Goal: Task Accomplishment & Management: Use online tool/utility

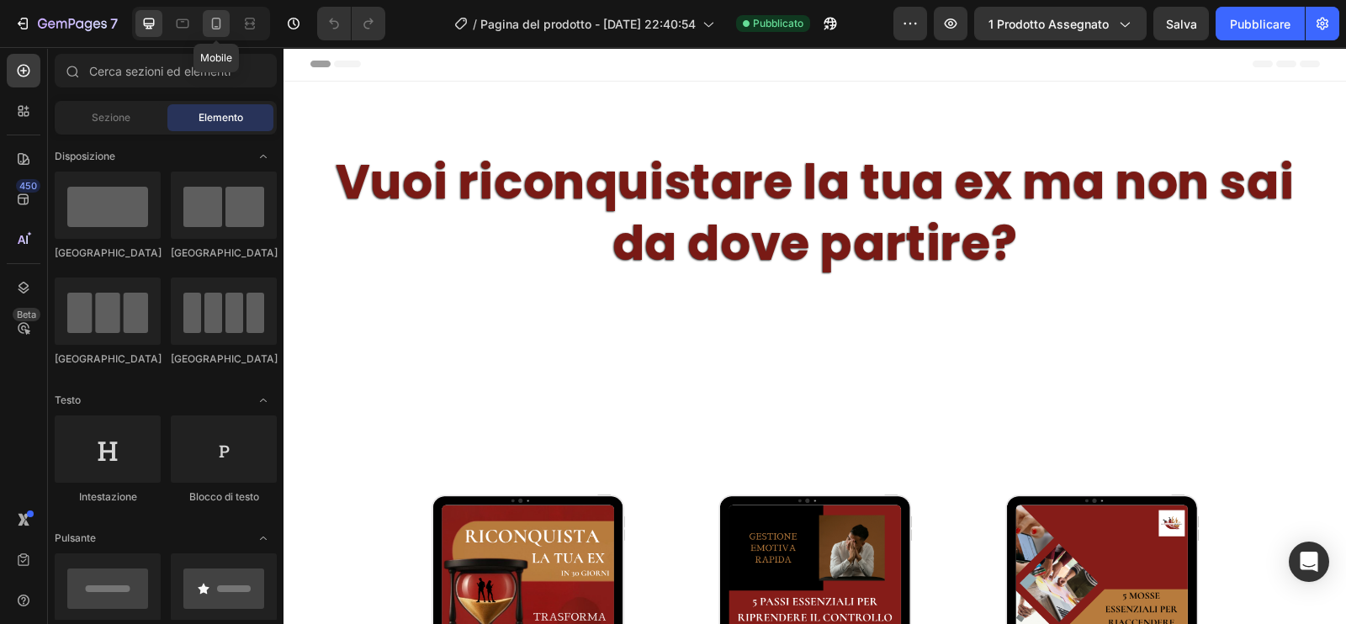
click at [219, 27] on icon at bounding box center [216, 23] width 17 height 17
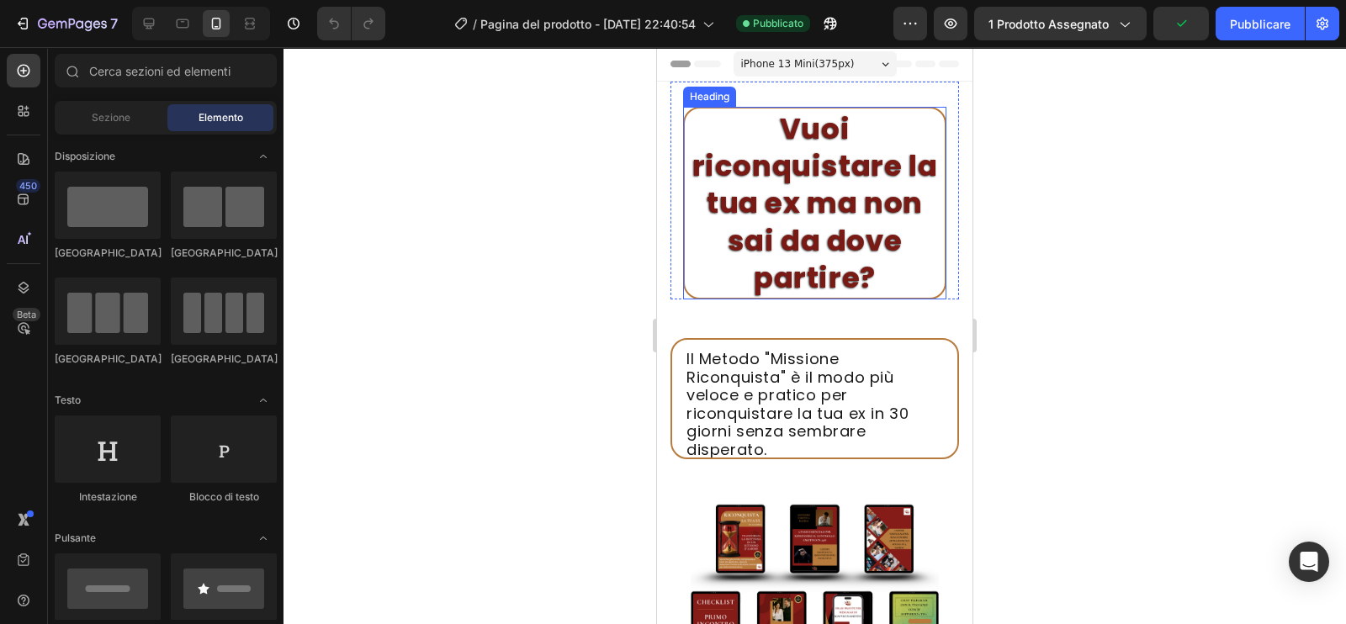
click at [834, 242] on h2 "Vuoi riconquistare la tua ex ma non sai da dove partire?" at bounding box center [814, 203] width 263 height 193
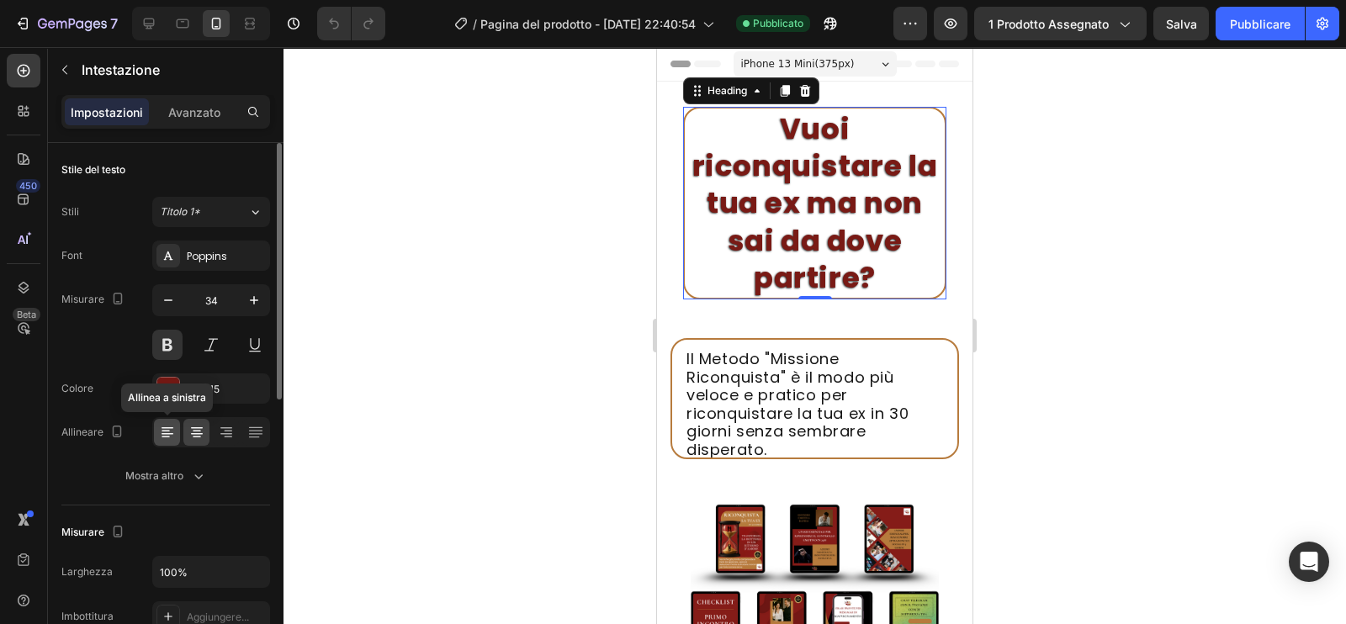
click at [170, 427] on icon at bounding box center [167, 432] width 17 height 17
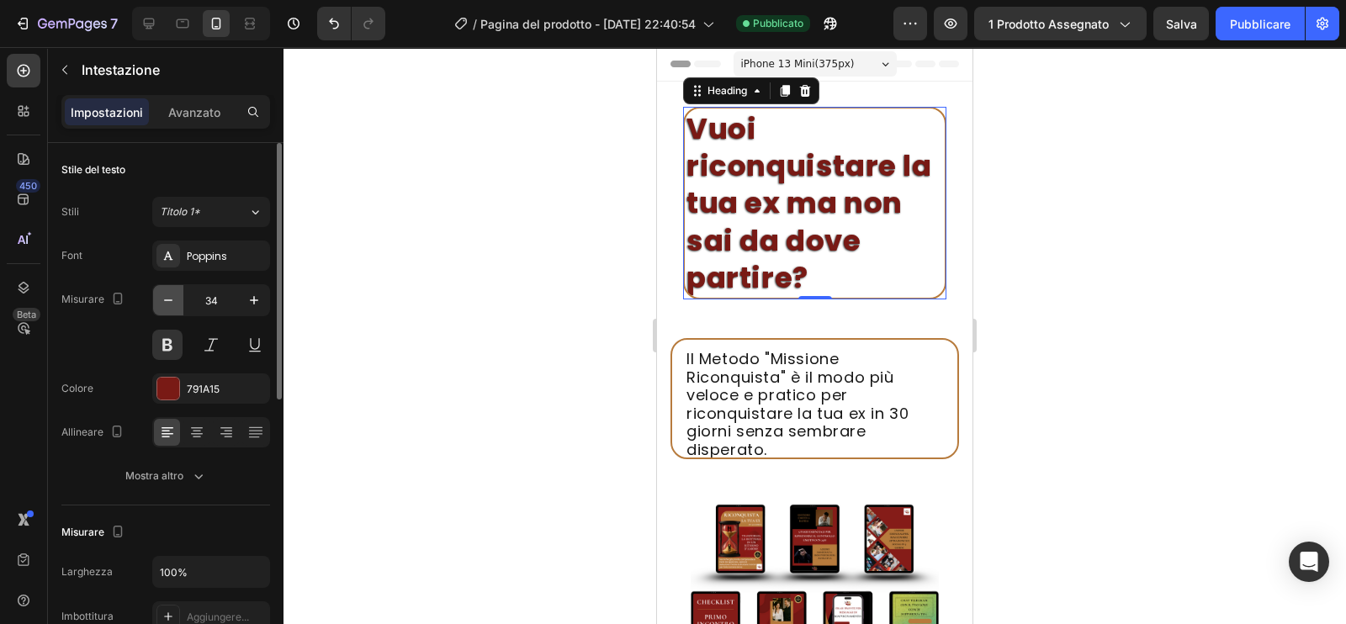
click at [168, 305] on icon "button" at bounding box center [168, 300] width 17 height 17
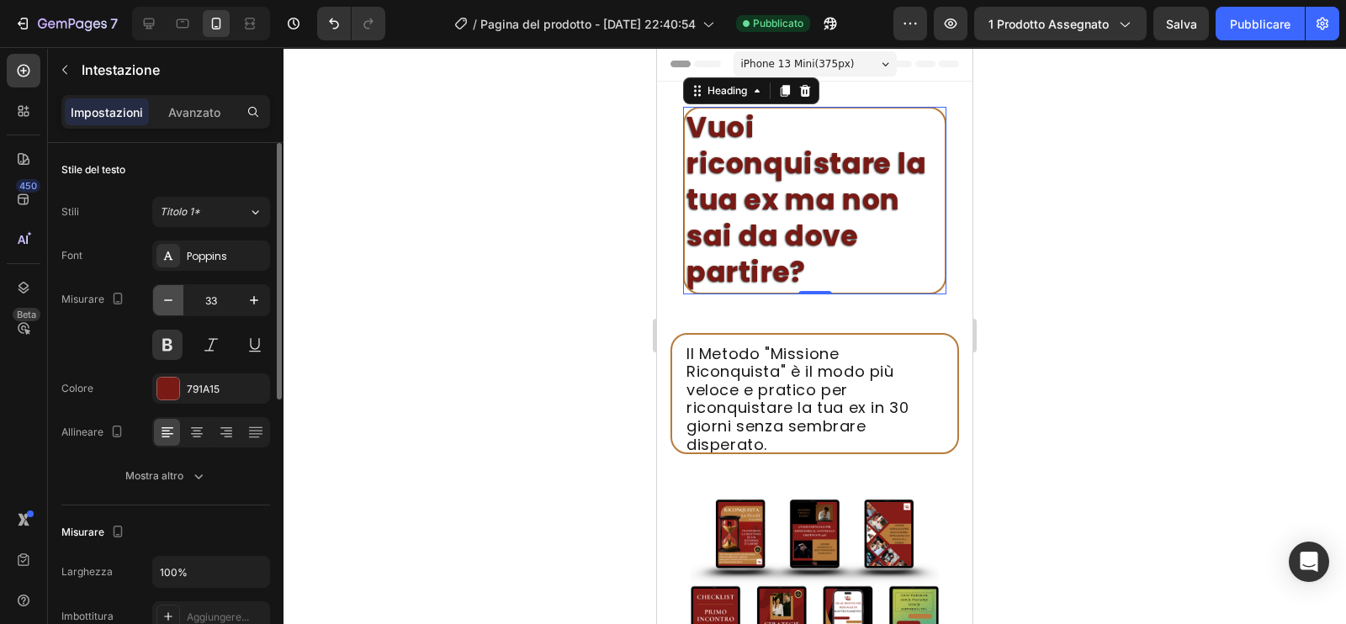
click at [168, 305] on icon "button" at bounding box center [168, 300] width 17 height 17
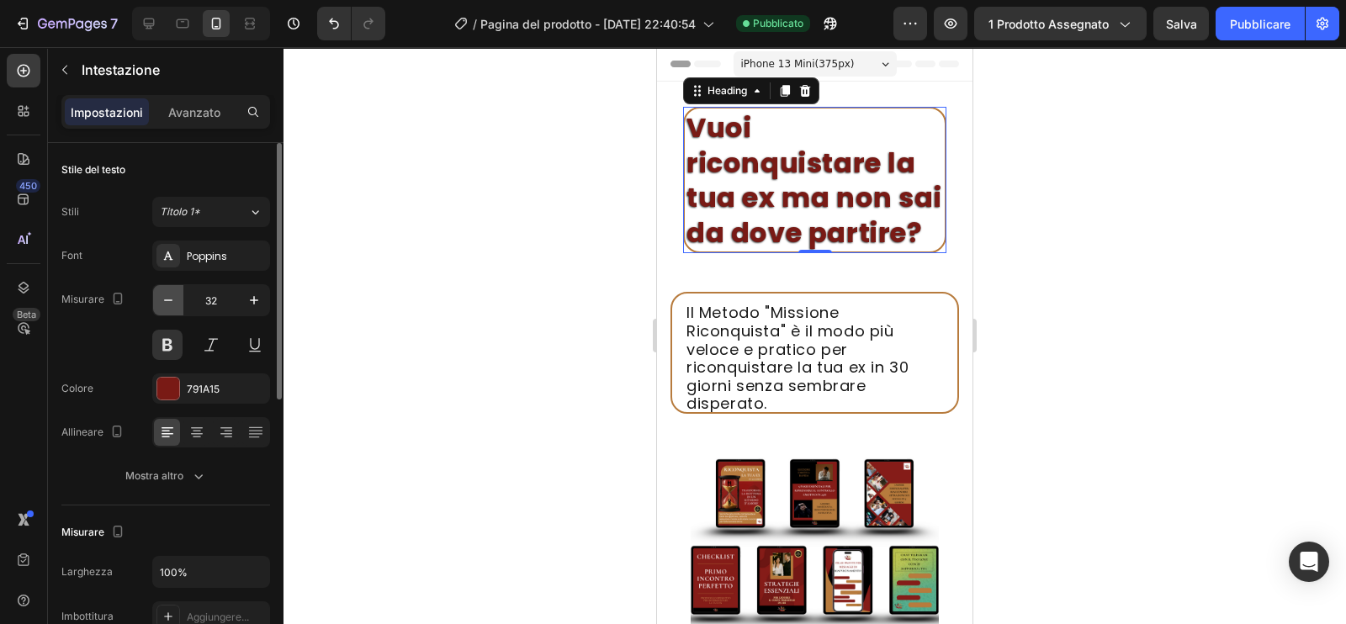
click at [168, 305] on icon "button" at bounding box center [168, 300] width 17 height 17
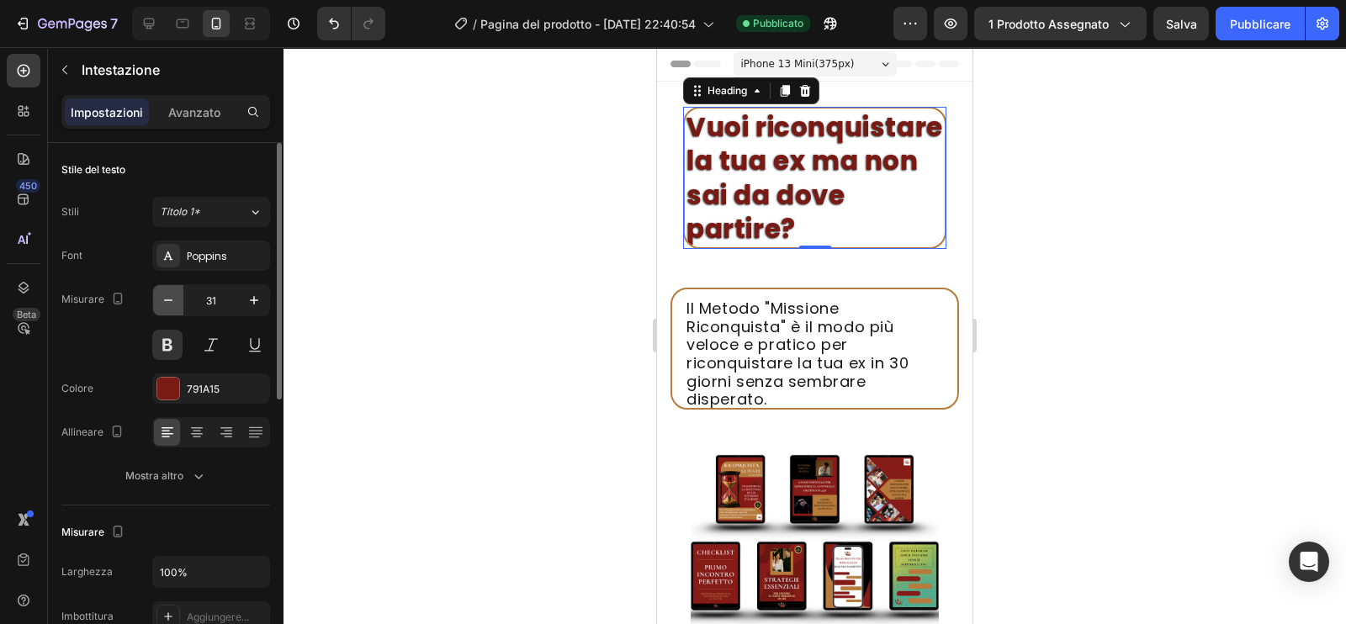
click at [168, 305] on icon "button" at bounding box center [168, 300] width 17 height 17
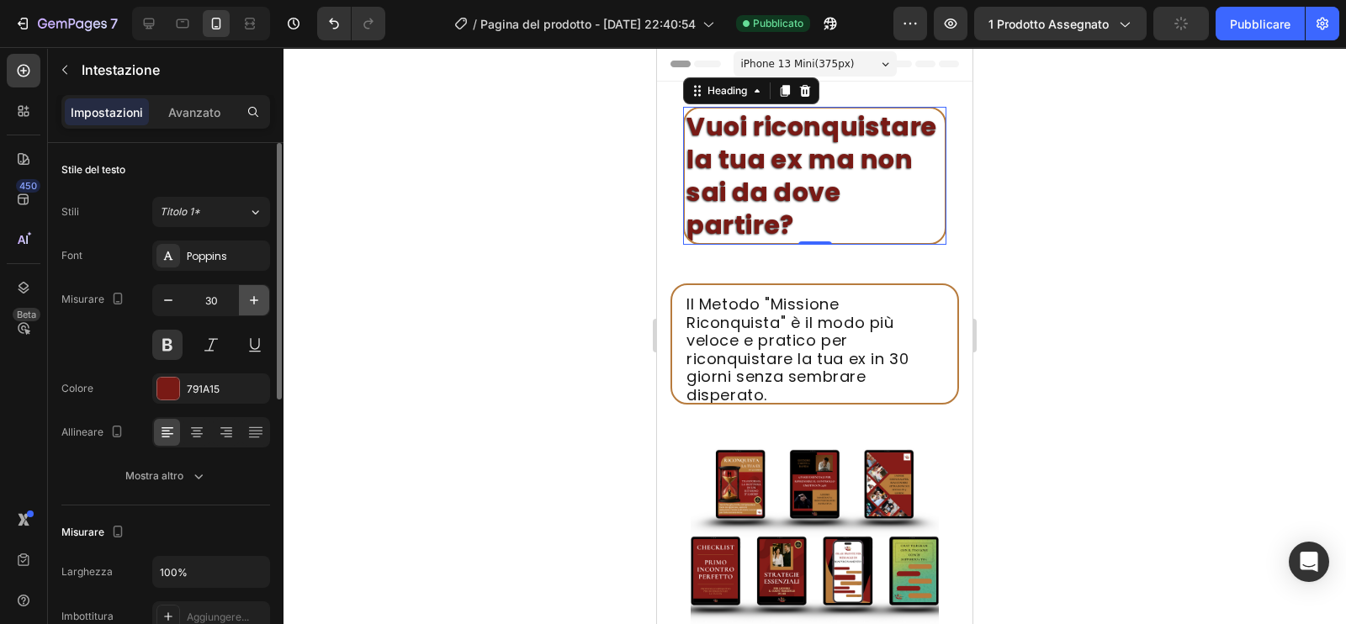
click at [252, 305] on icon "button" at bounding box center [254, 300] width 17 height 17
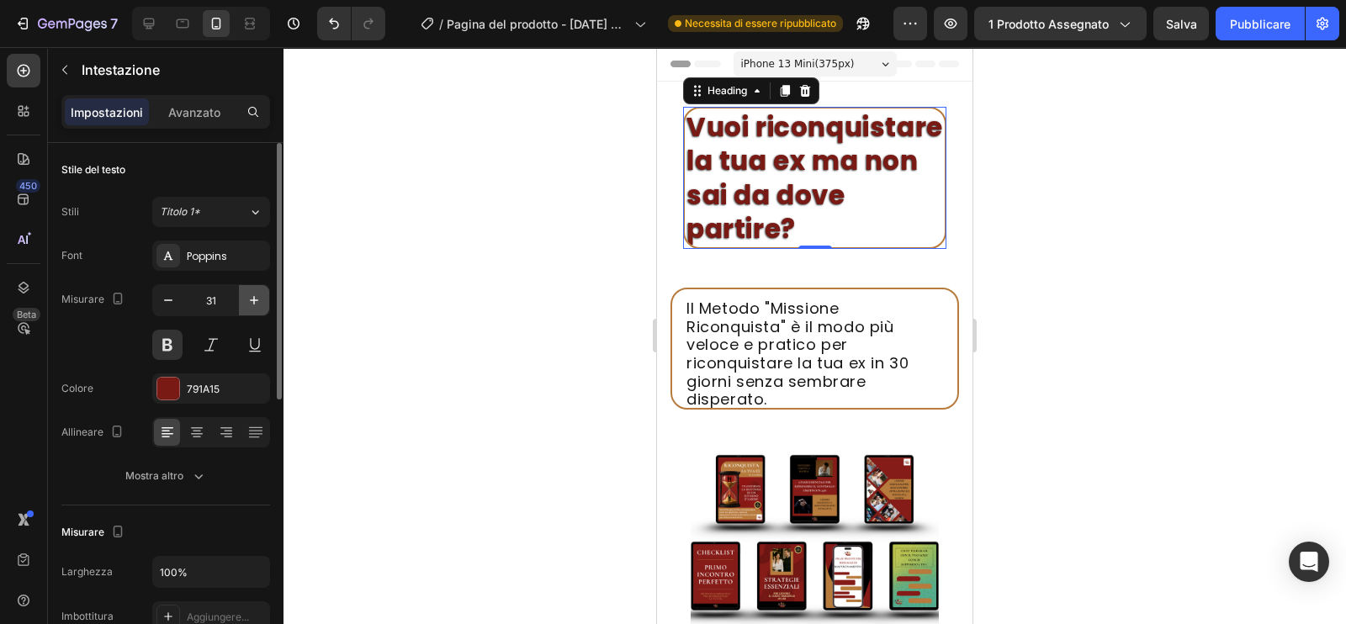
click at [257, 305] on icon "button" at bounding box center [254, 300] width 17 height 17
type input "32"
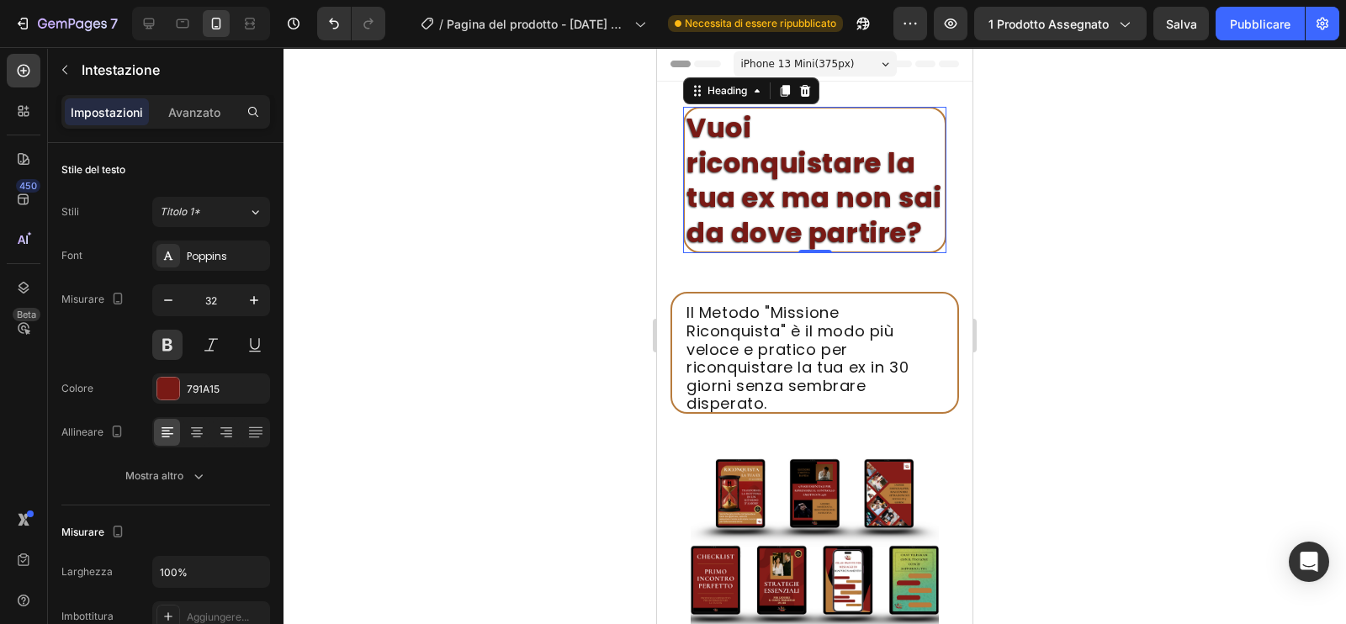
click at [1052, 273] on div at bounding box center [815, 335] width 1063 height 577
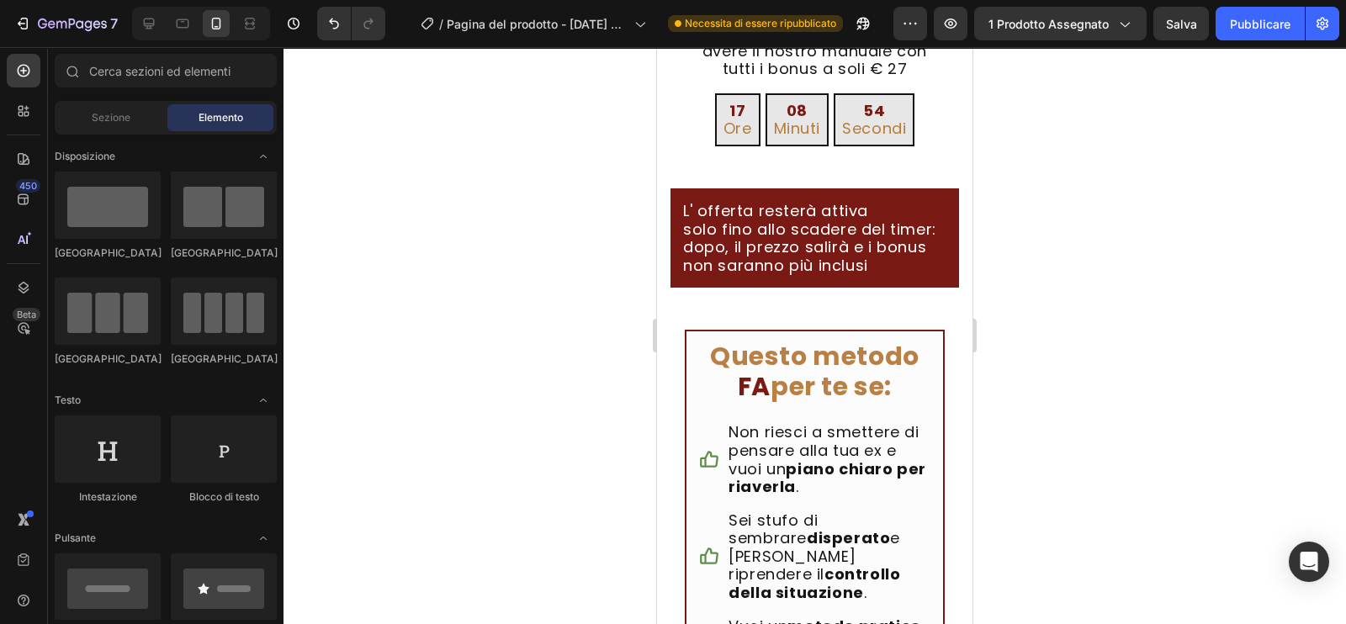
scroll to position [559, 0]
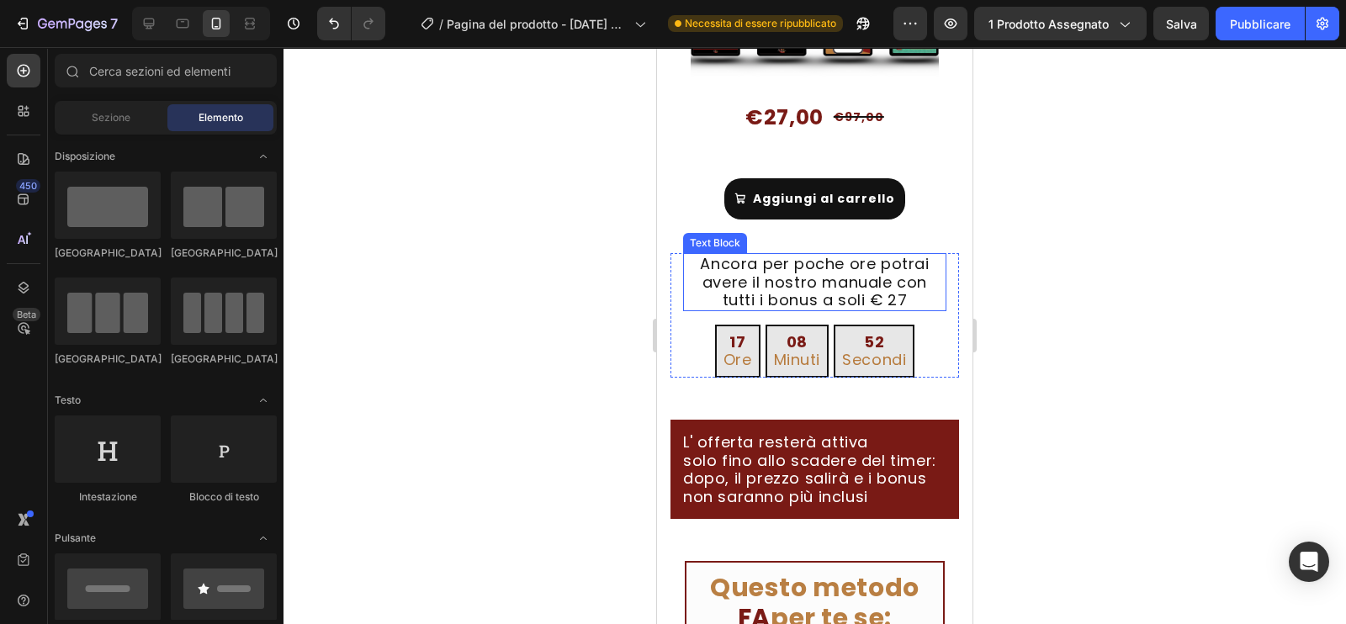
click at [842, 310] on p "Ancora per poche ore potrai avere il nostro manuale con tutti i bonus a soli € …" at bounding box center [815, 282] width 260 height 55
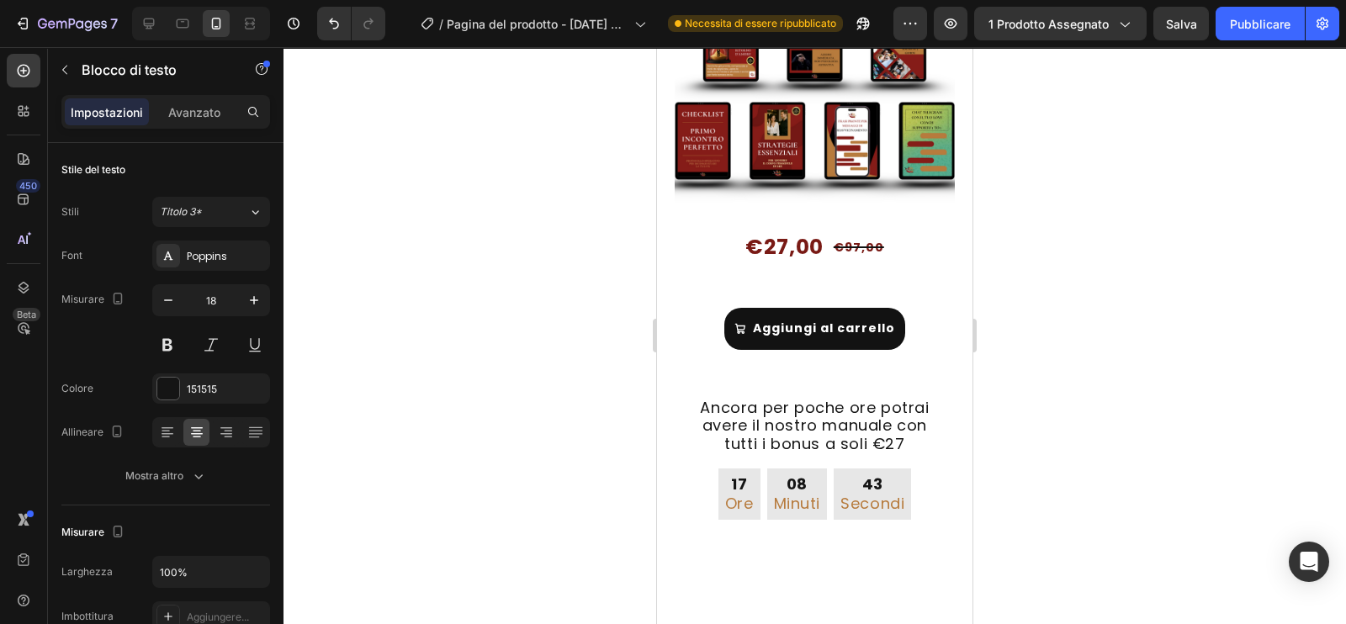
scroll to position [4708, 0]
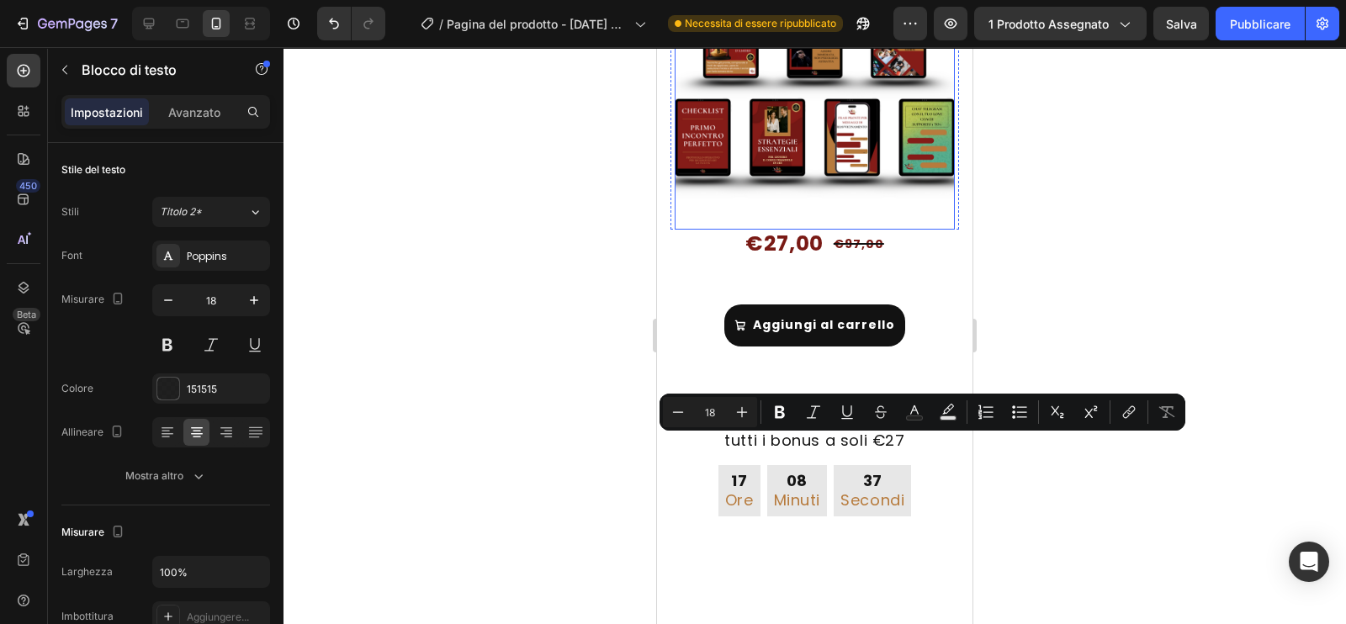
click at [878, 230] on img at bounding box center [815, 90] width 280 height 280
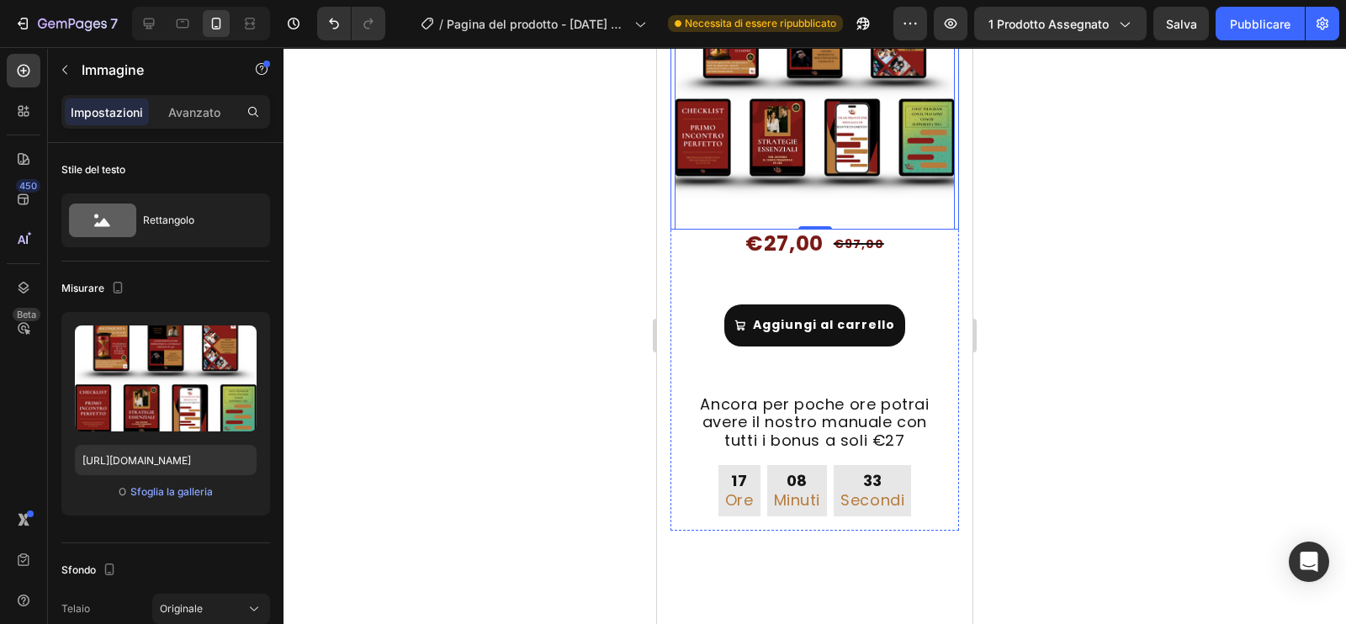
click at [673, 230] on div "Image 0" at bounding box center [815, 90] width 289 height 280
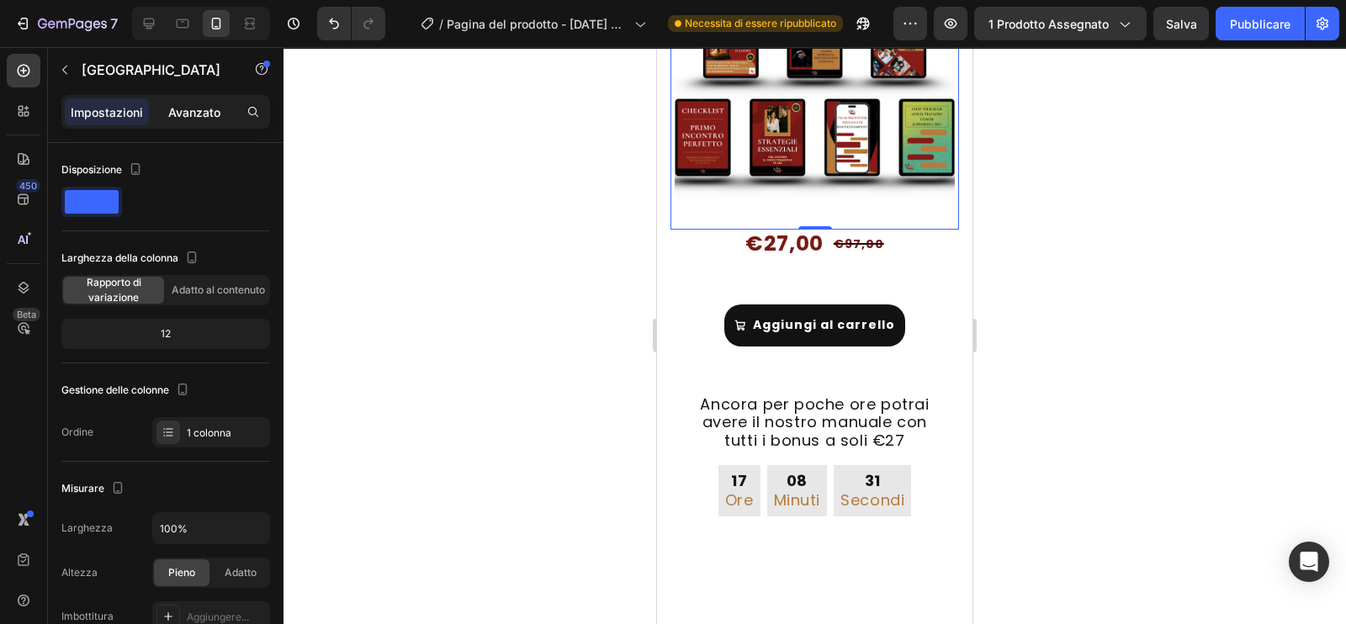
click at [186, 106] on font "Avanzato" at bounding box center [194, 112] width 52 height 14
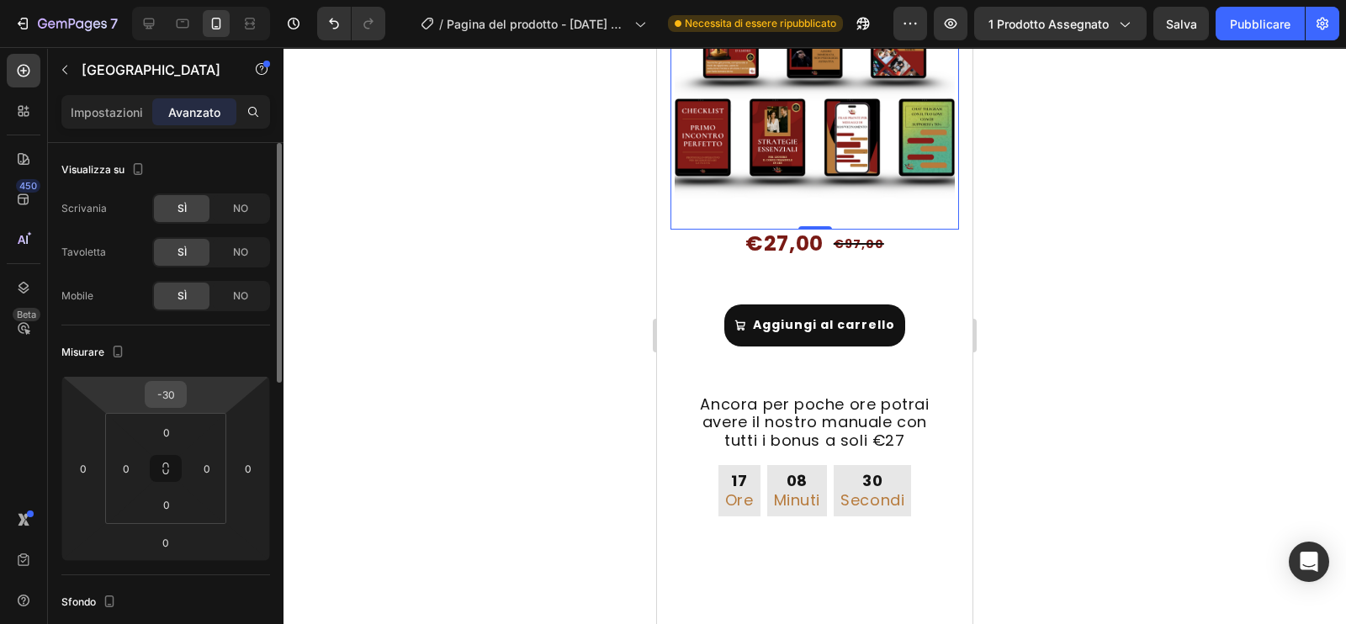
click at [178, 385] on input "-30" at bounding box center [166, 394] width 34 height 25
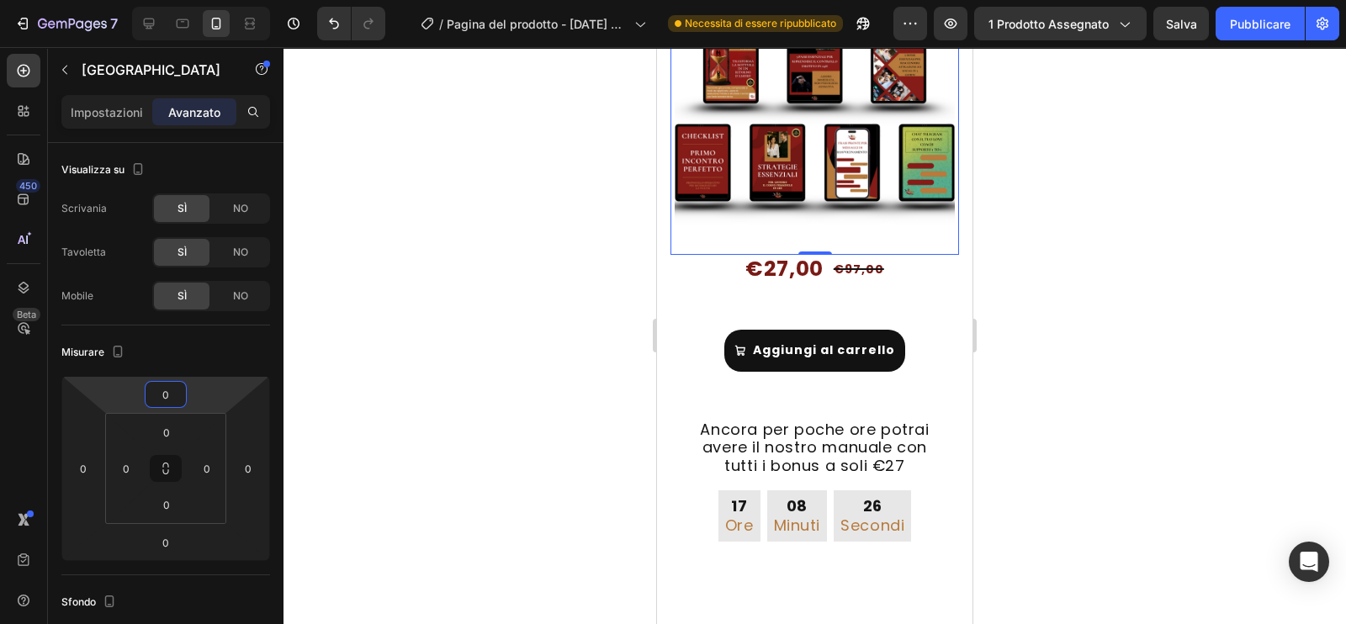
click at [1016, 466] on div at bounding box center [815, 335] width 1063 height 577
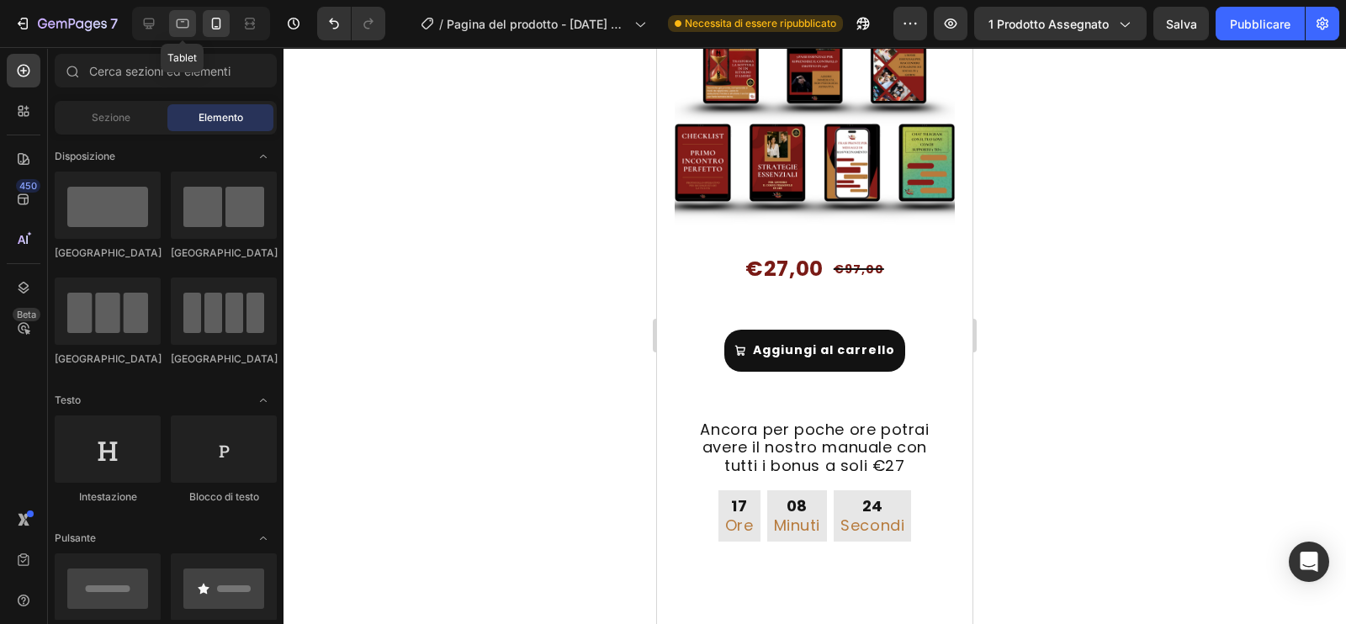
click at [187, 26] on icon at bounding box center [182, 23] width 17 height 17
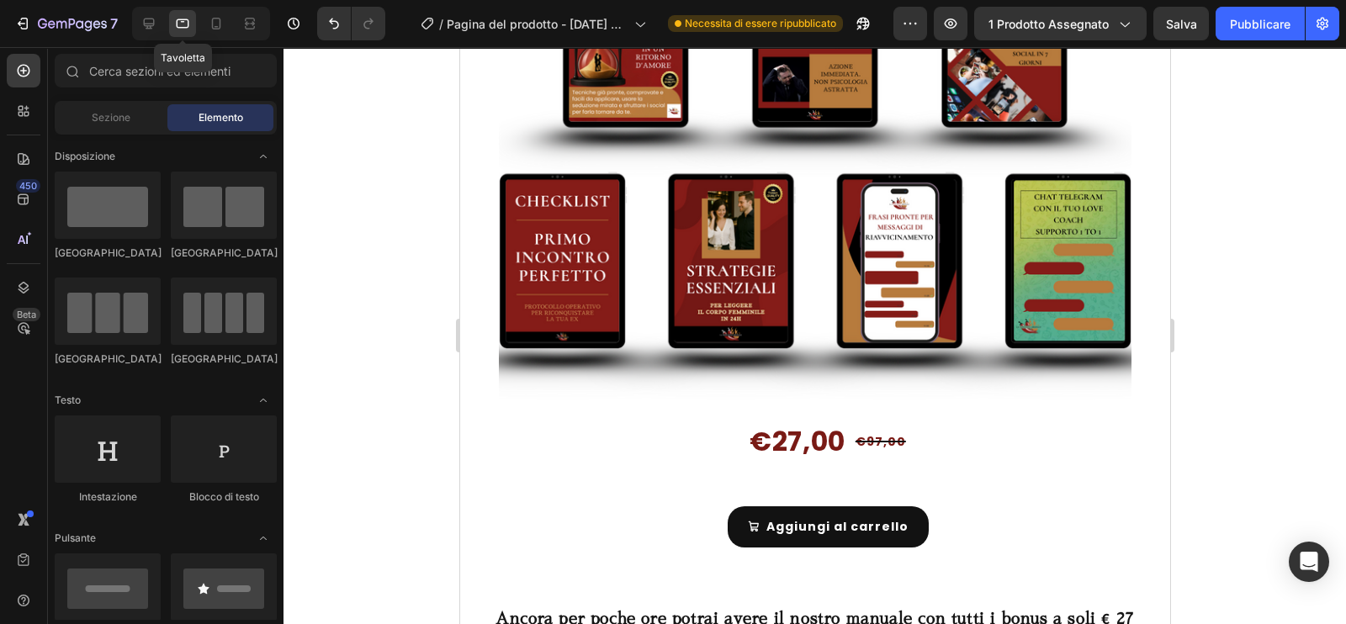
scroll to position [4569, 0]
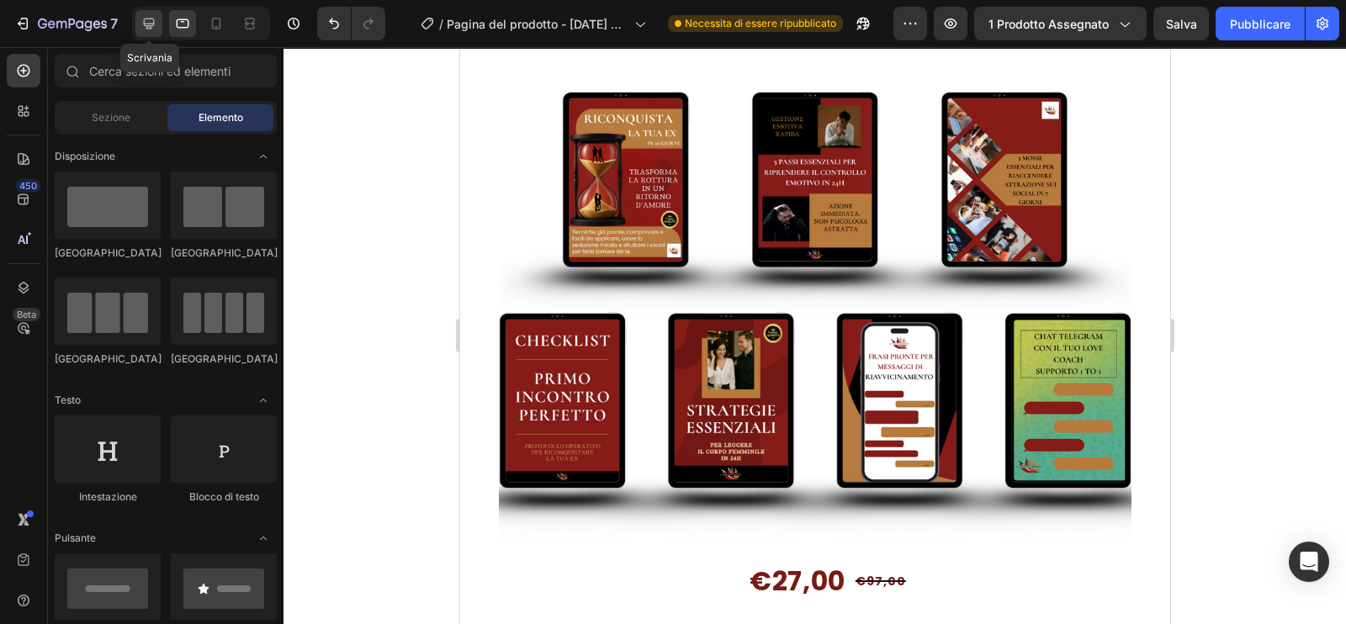
click at [150, 25] on icon at bounding box center [149, 24] width 11 height 11
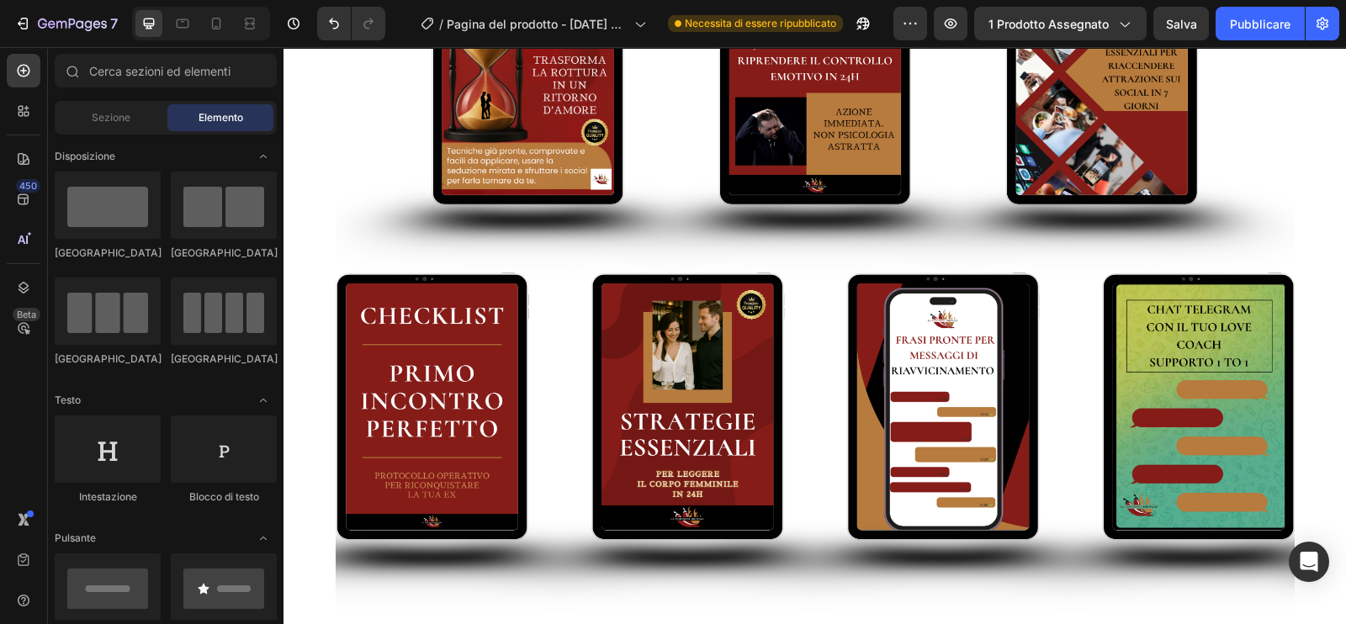
scroll to position [5105, 0]
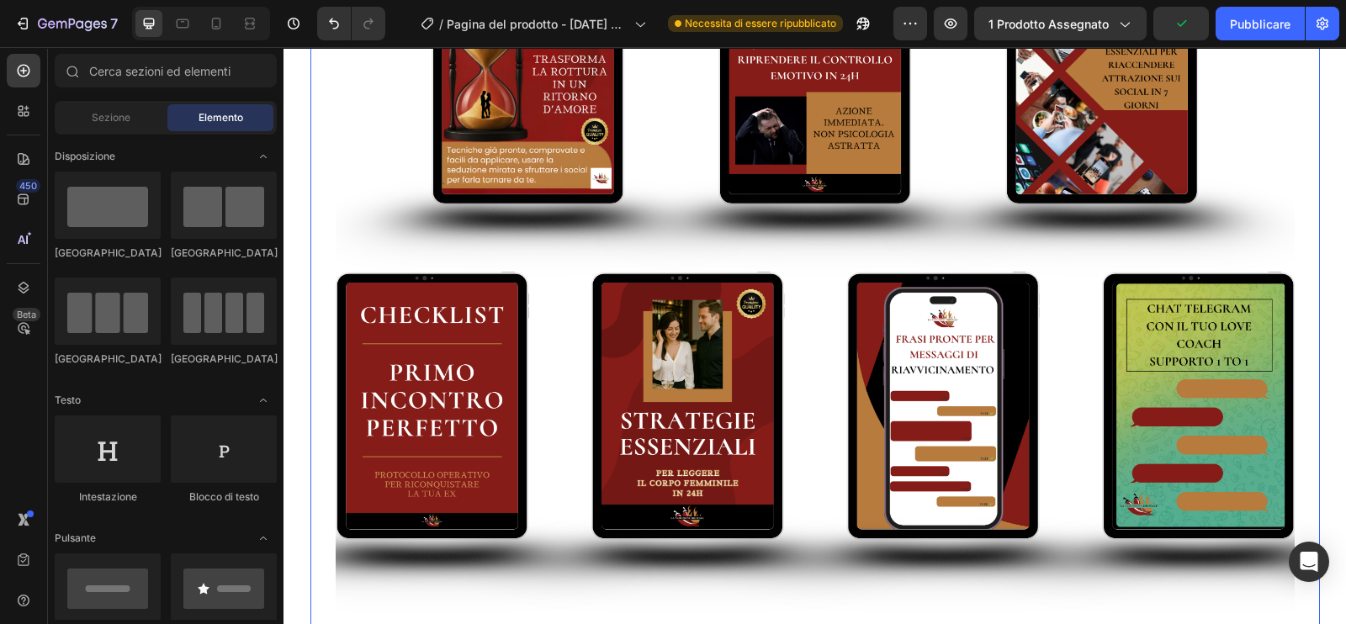
click at [312, 218] on div "Image" at bounding box center [816, 242] width 1010 height 959
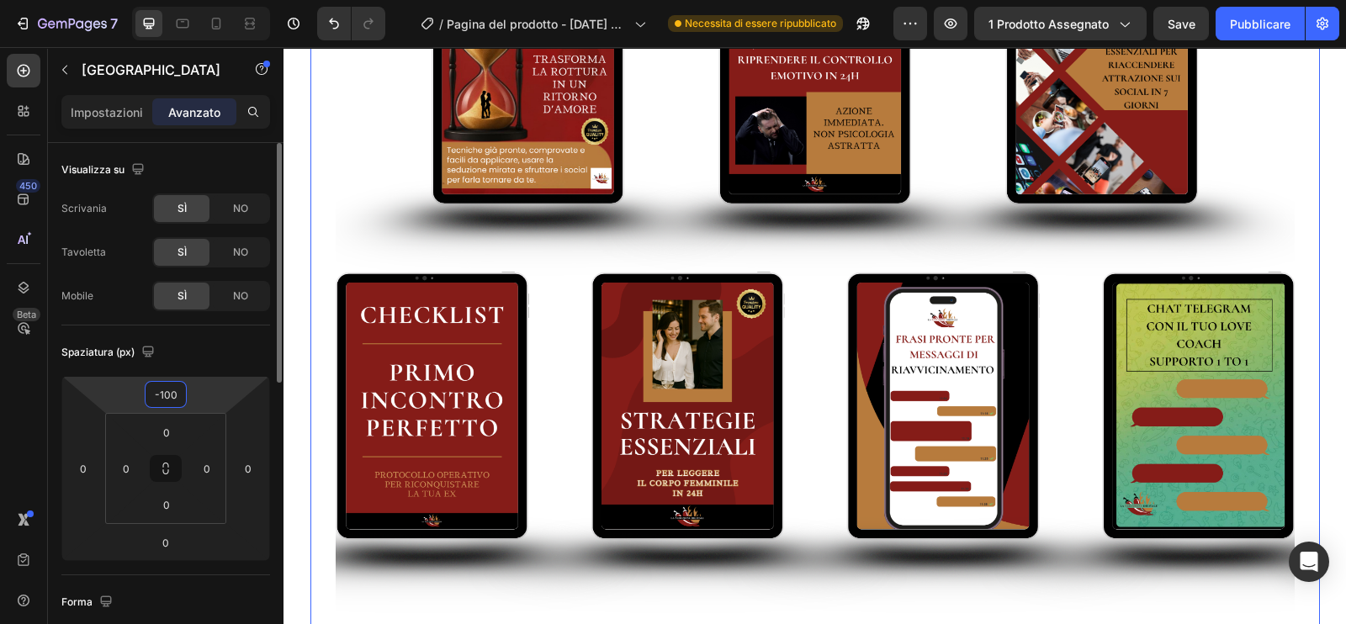
click at [181, 391] on input "-100" at bounding box center [166, 394] width 34 height 25
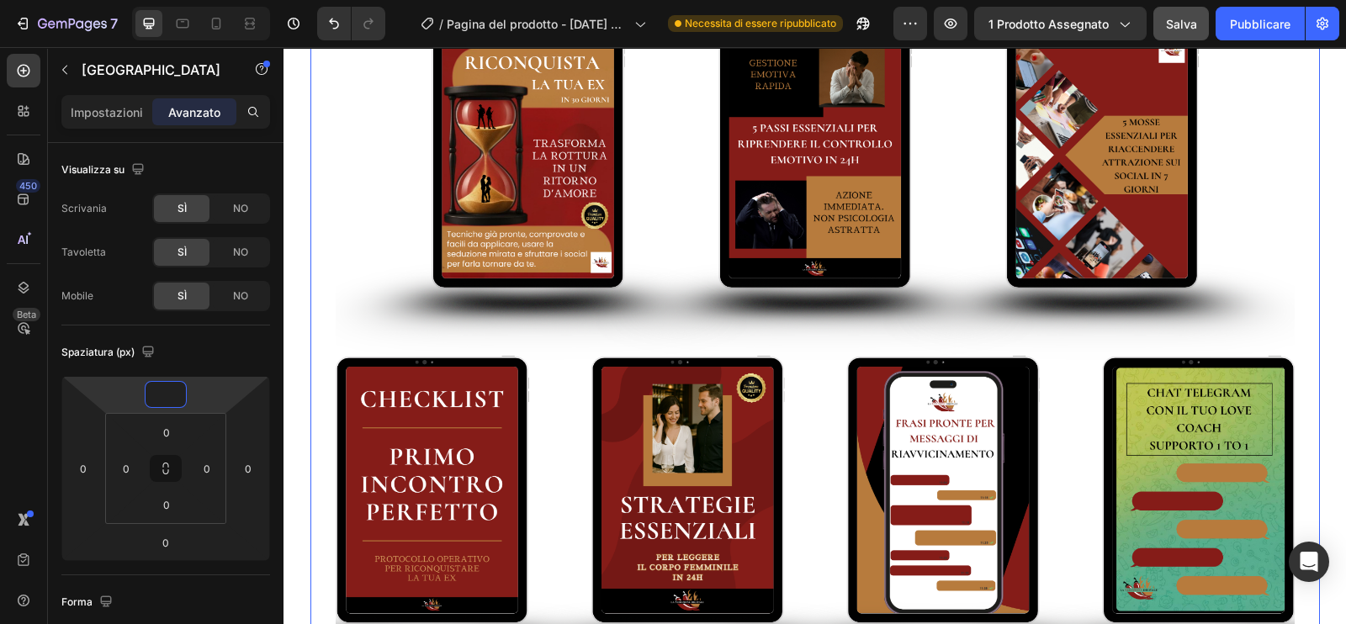
type input "0"
click at [1187, 40] on button "Salva" at bounding box center [1182, 24] width 56 height 34
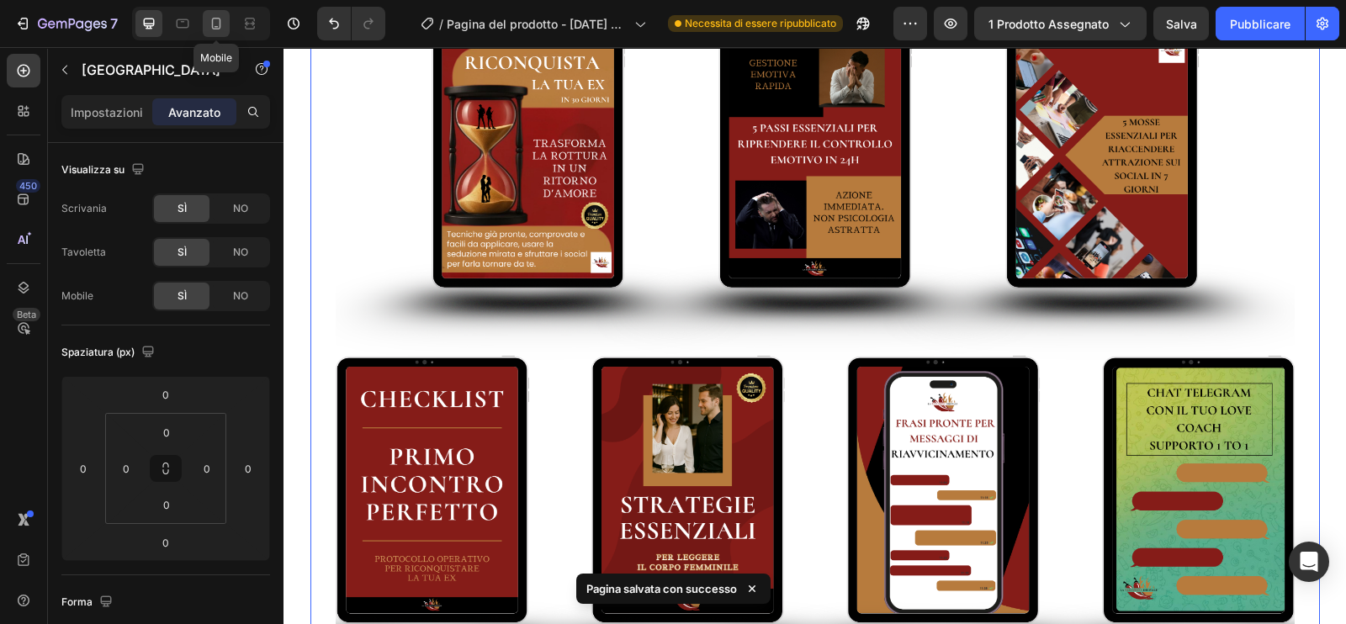
click at [219, 32] on div at bounding box center [216, 23] width 27 height 27
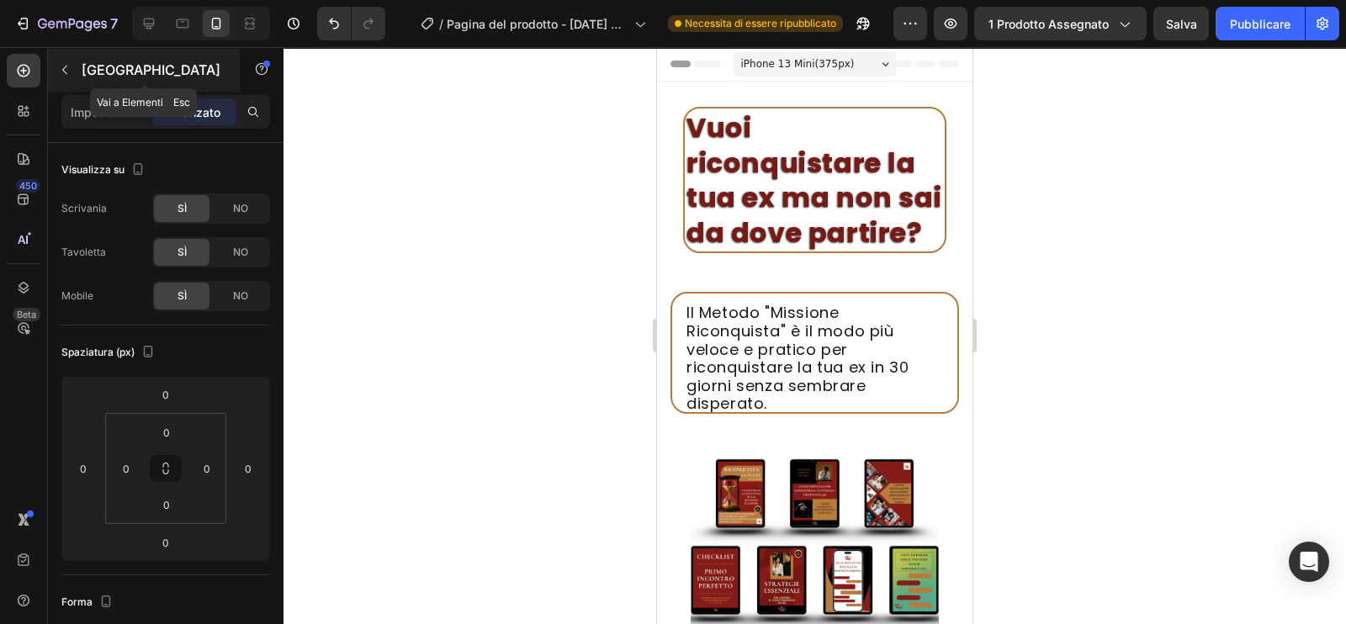
click at [77, 56] on div at bounding box center [64, 69] width 27 height 27
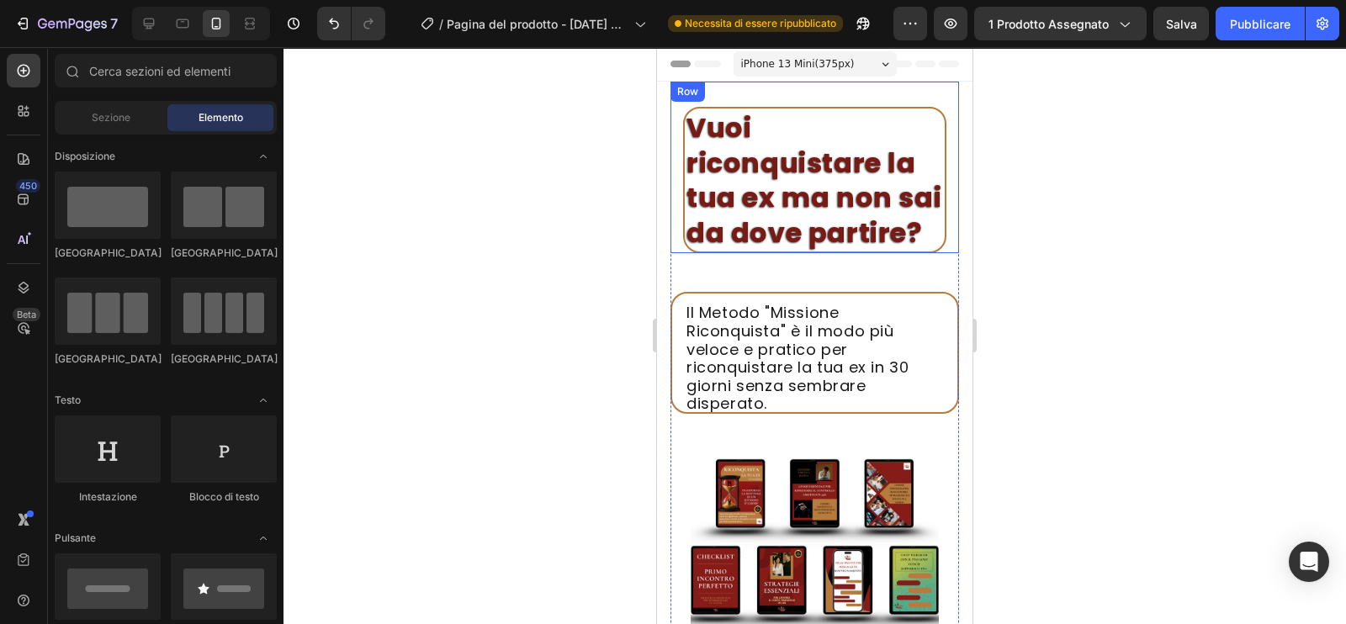
click at [789, 195] on h2 "Vuoi riconquistare la tua ex ma non sai da dove partire?" at bounding box center [814, 180] width 263 height 146
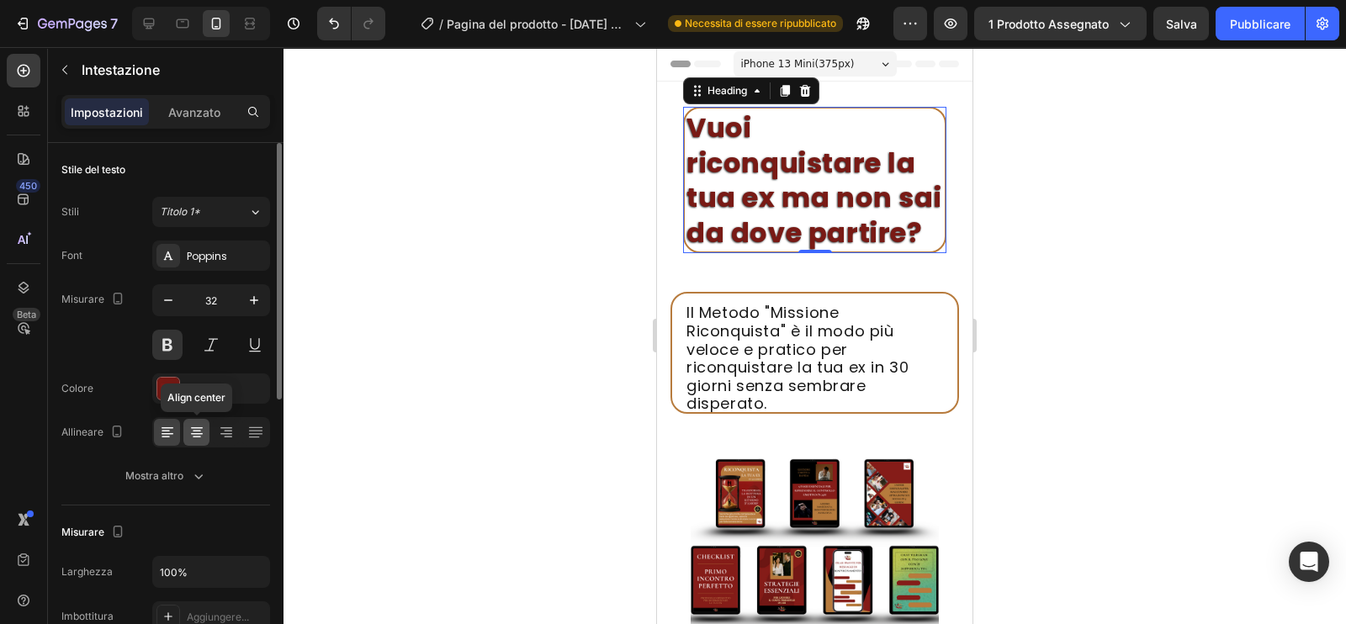
click at [200, 430] on icon at bounding box center [197, 432] width 17 height 17
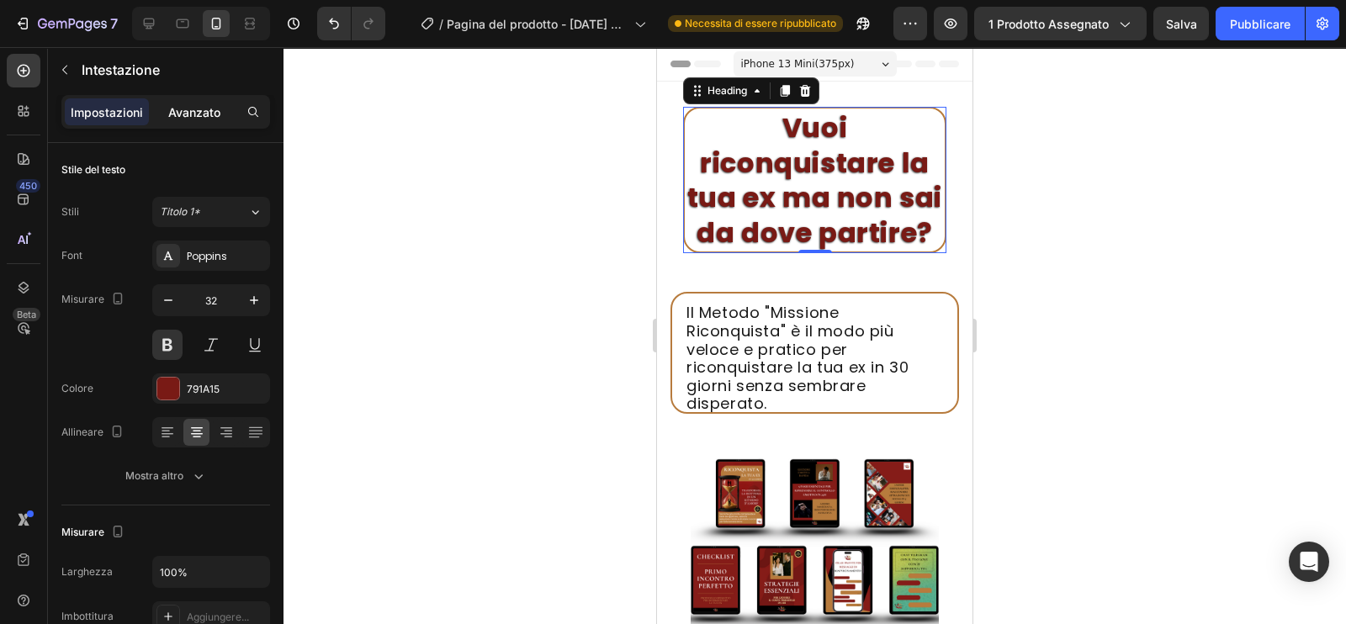
click at [192, 102] on div "Avanzato" at bounding box center [194, 111] width 84 height 27
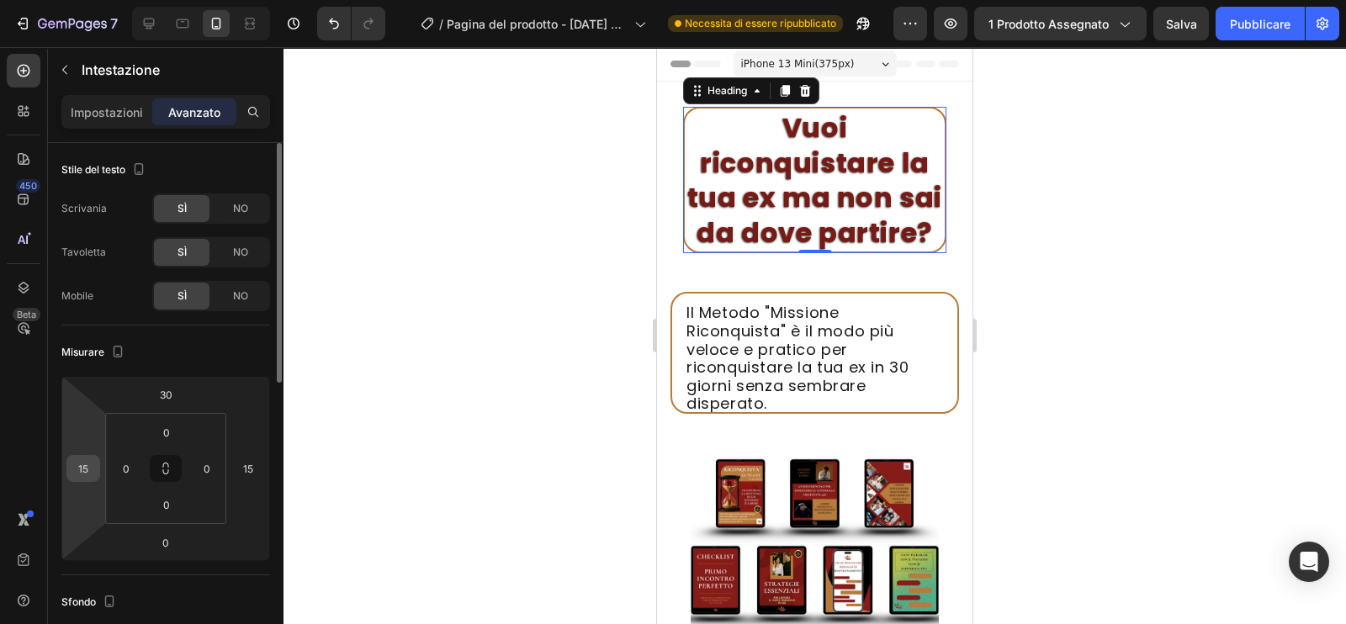
click at [88, 467] on input "15" at bounding box center [83, 468] width 25 height 25
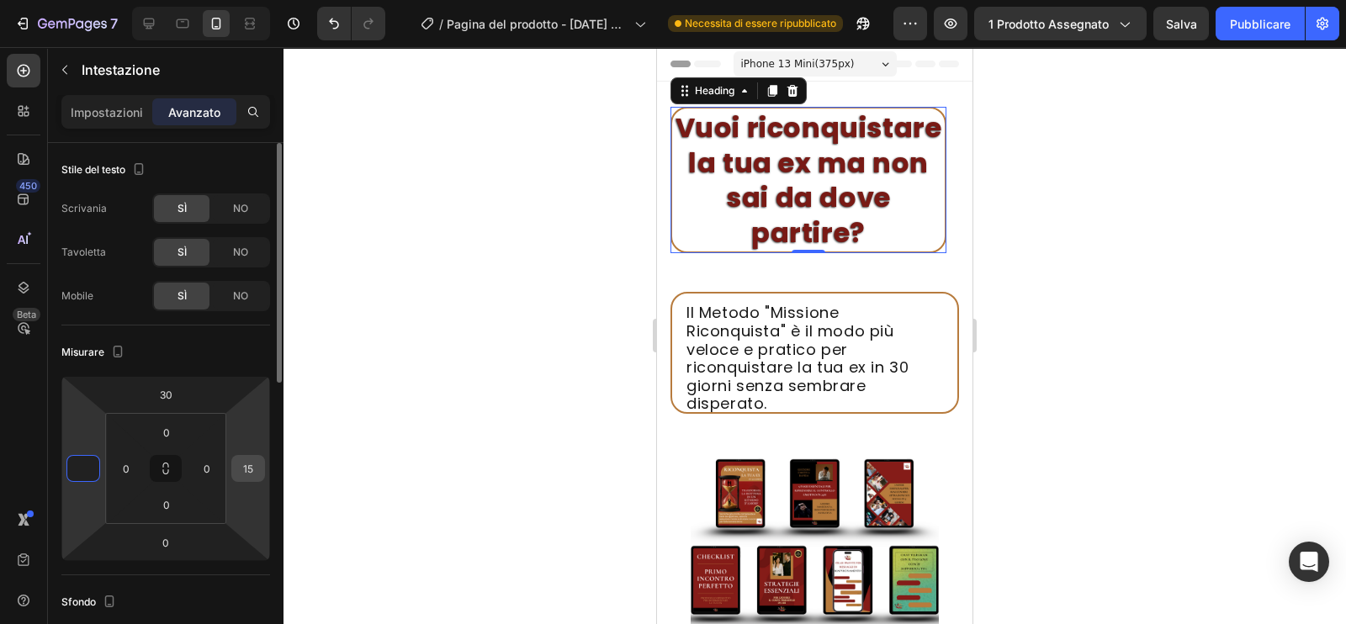
type input "0"
click at [253, 468] on input "15" at bounding box center [248, 468] width 25 height 25
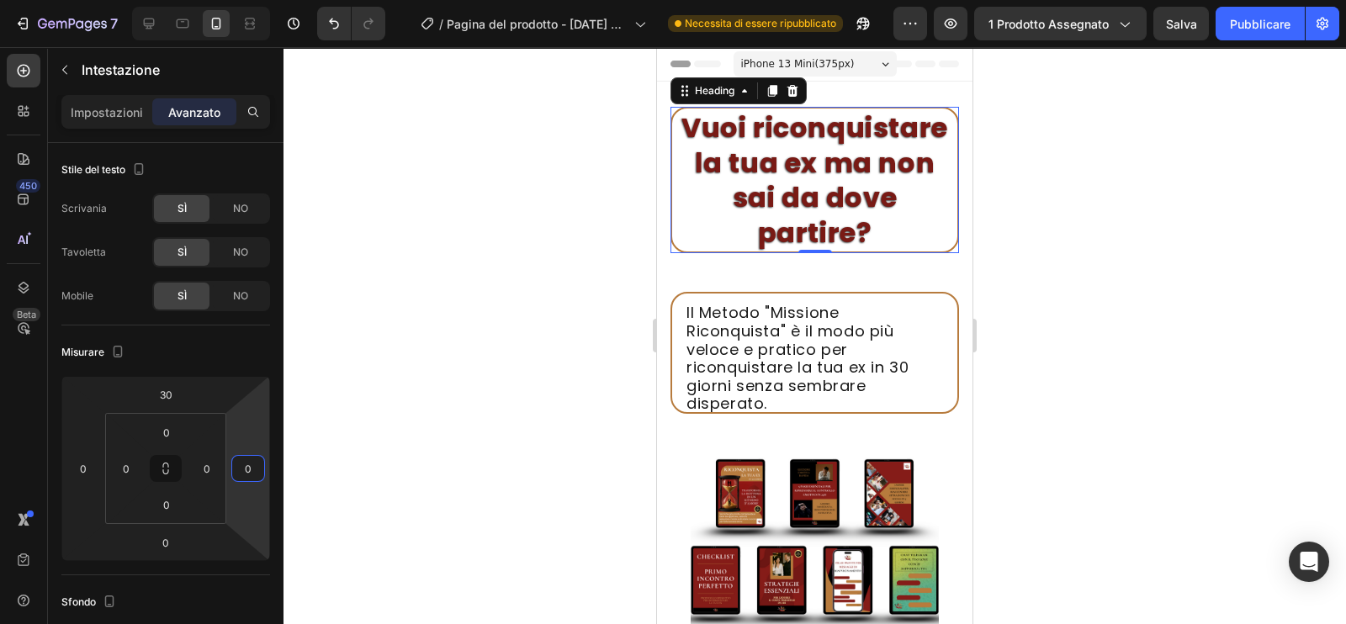
click at [395, 272] on div at bounding box center [815, 335] width 1063 height 577
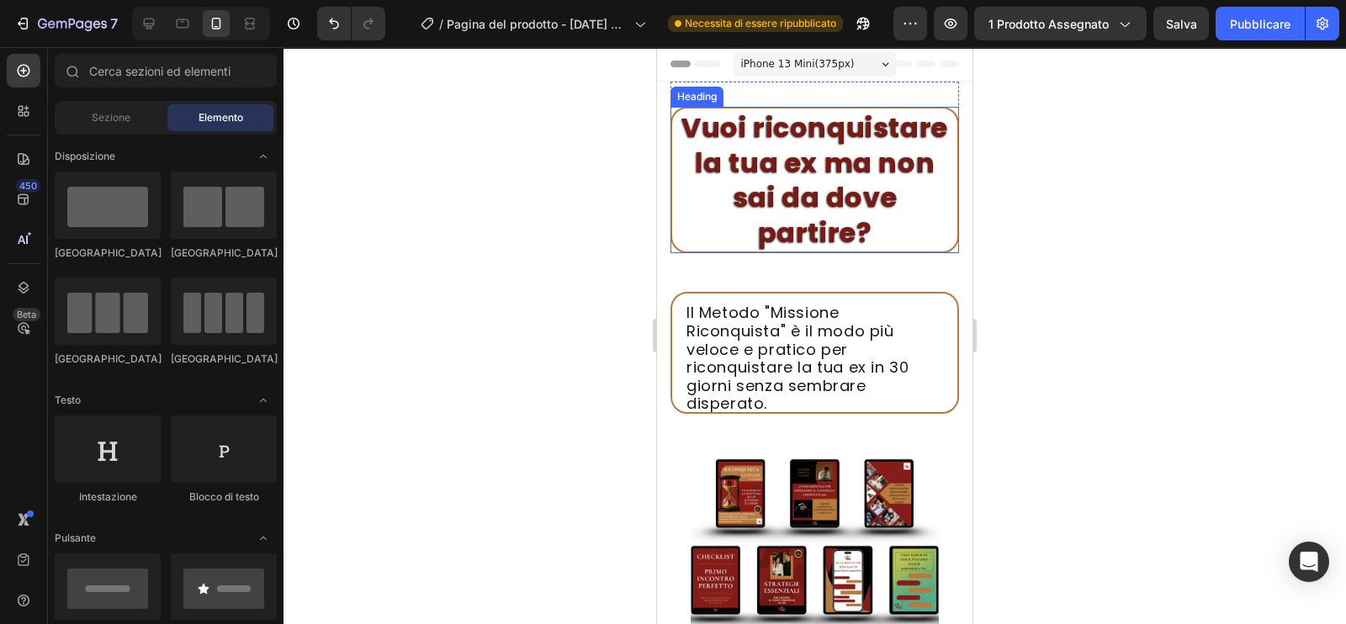
click at [682, 190] on h2 "Vuoi riconquistare la tua ex ma non sai da dove partire?" at bounding box center [815, 180] width 289 height 146
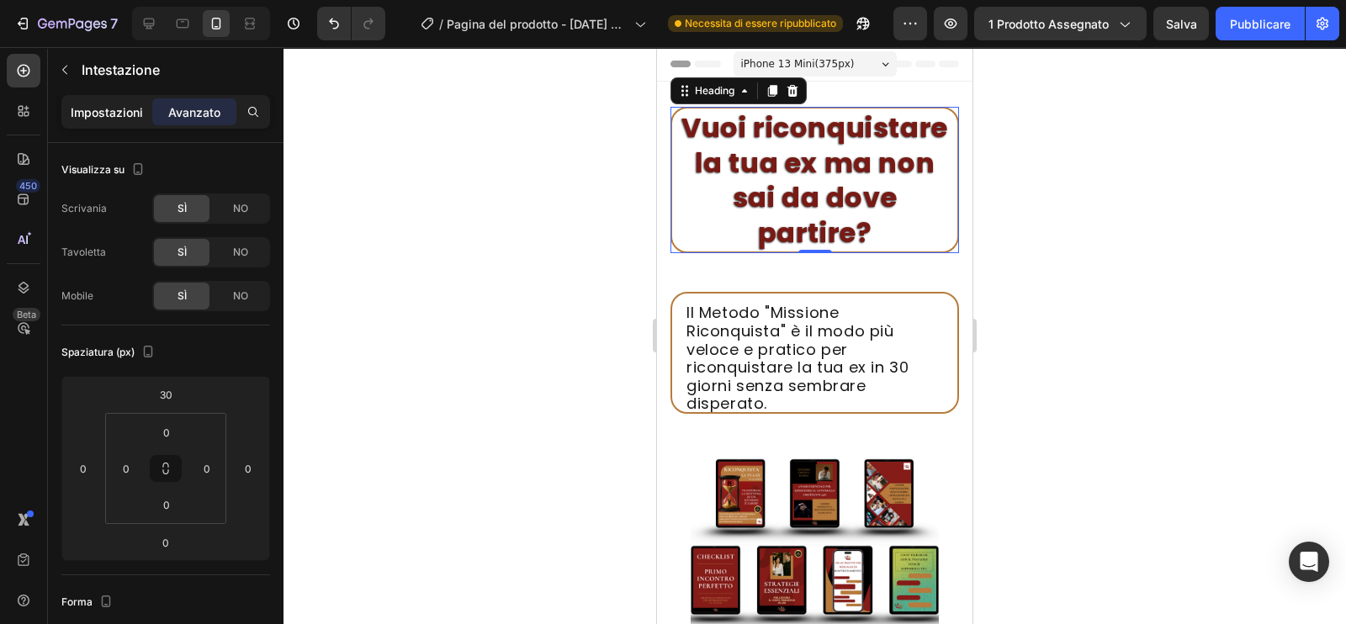
click at [135, 119] on p "Impostazioni" at bounding box center [107, 113] width 72 height 18
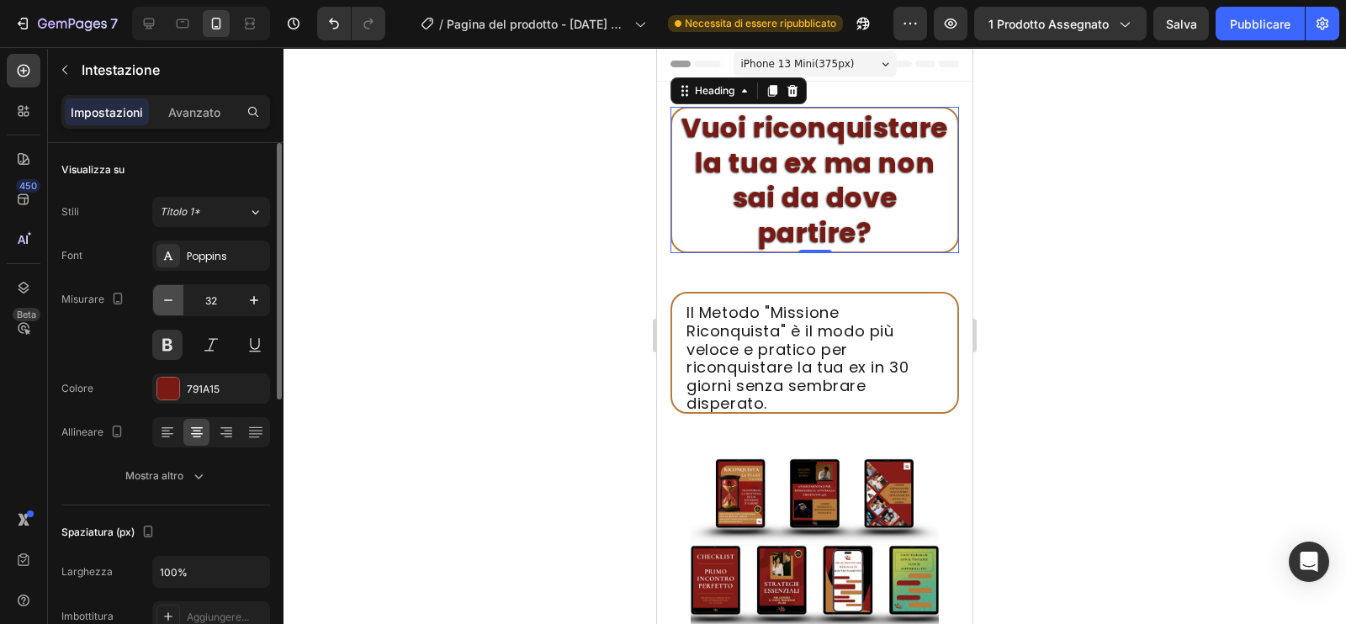
click at [172, 296] on icon "button" at bounding box center [168, 300] width 17 height 17
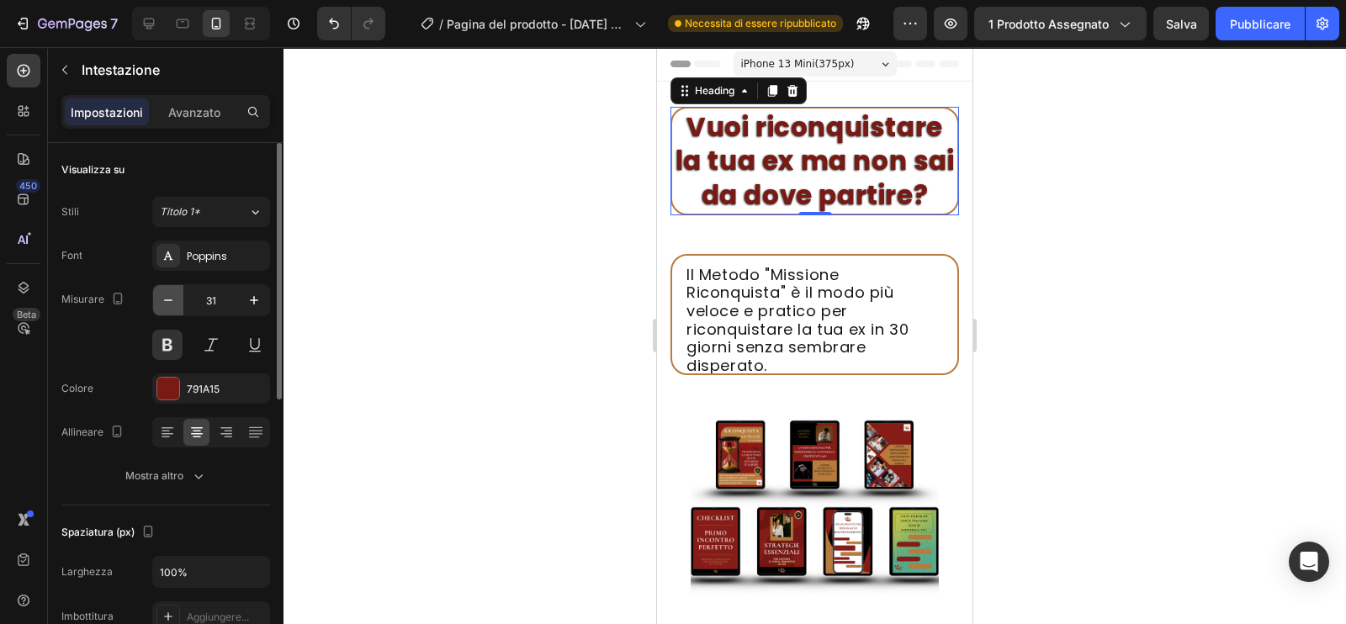
click at [172, 296] on icon "button" at bounding box center [168, 300] width 17 height 17
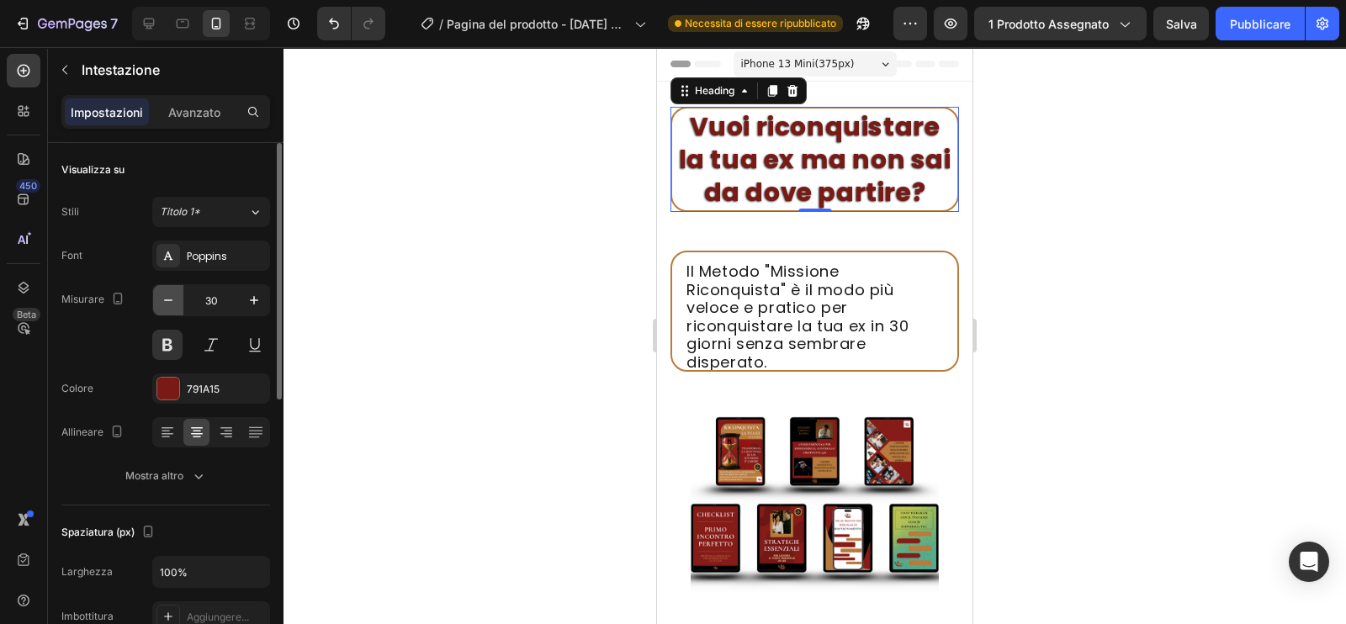
click at [172, 296] on icon "button" at bounding box center [168, 300] width 17 height 17
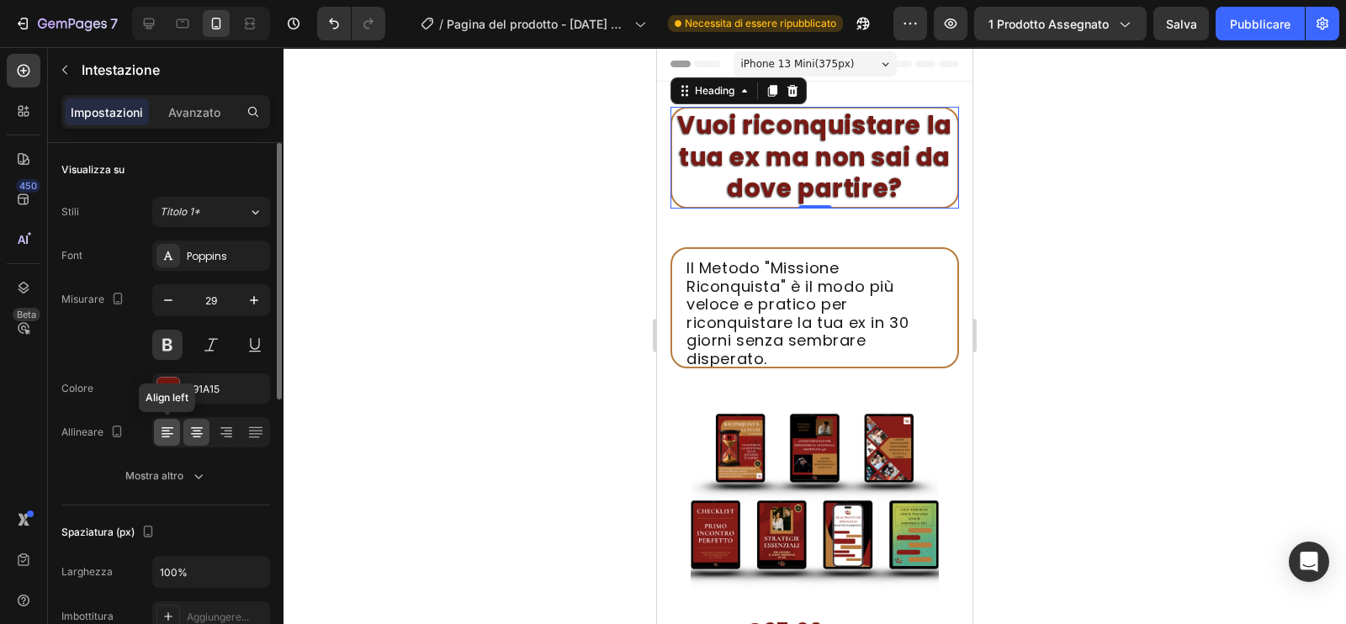
click at [169, 427] on icon at bounding box center [168, 428] width 12 height 2
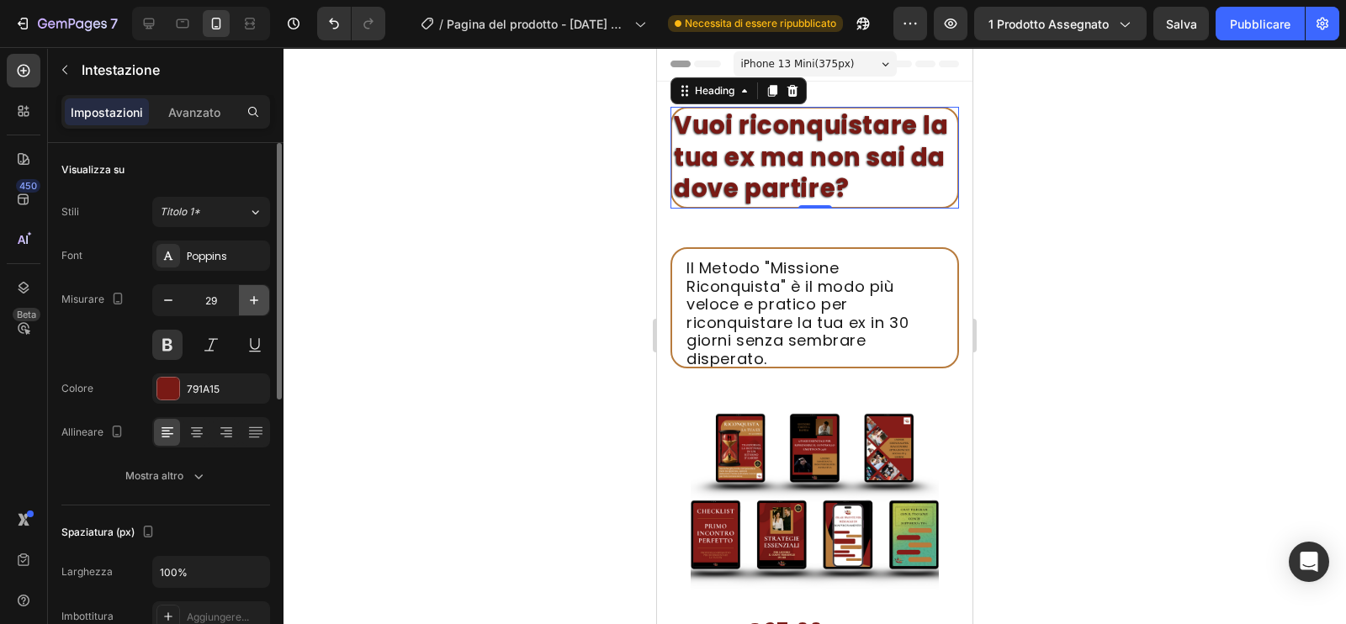
click at [252, 293] on icon "button" at bounding box center [254, 300] width 17 height 17
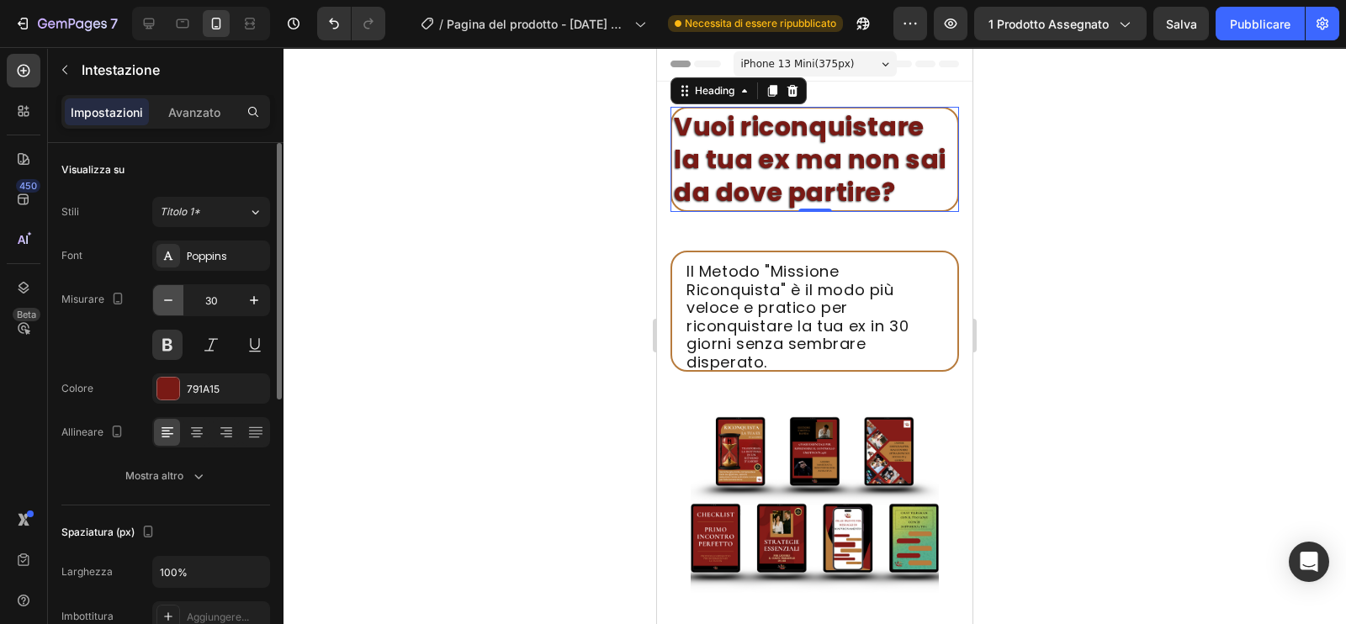
click at [171, 300] on icon "button" at bounding box center [168, 301] width 8 height 2
type input "29"
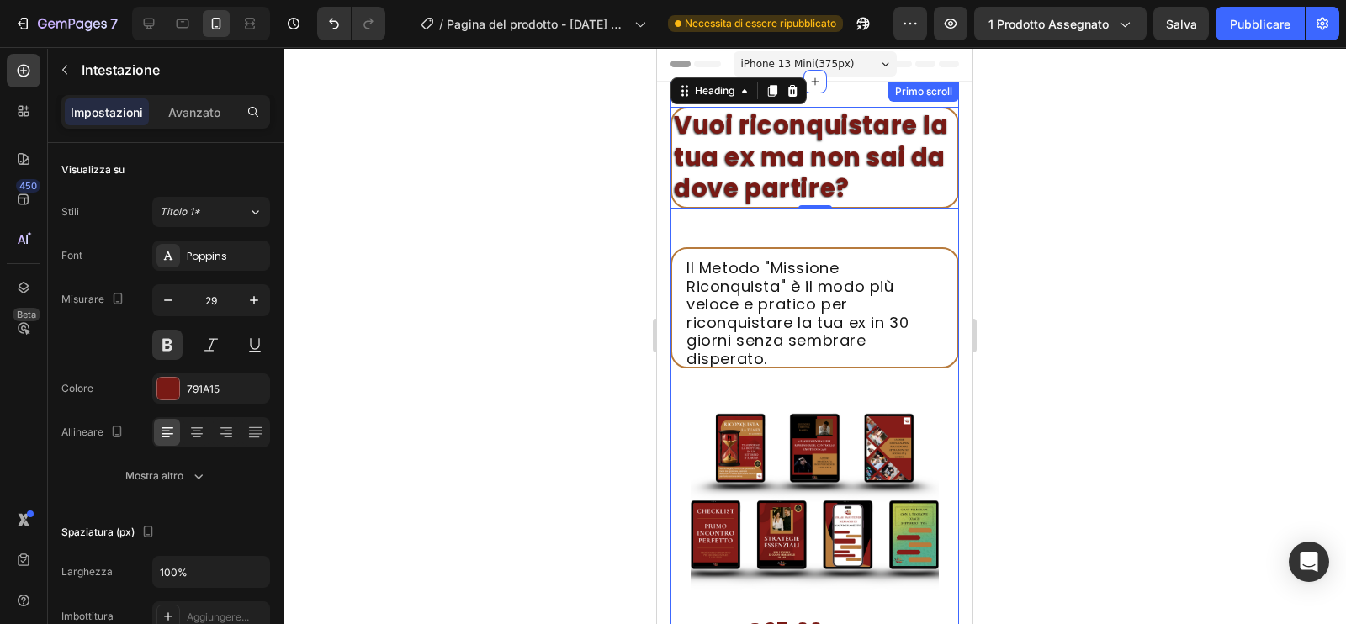
click at [1100, 229] on div at bounding box center [815, 335] width 1063 height 577
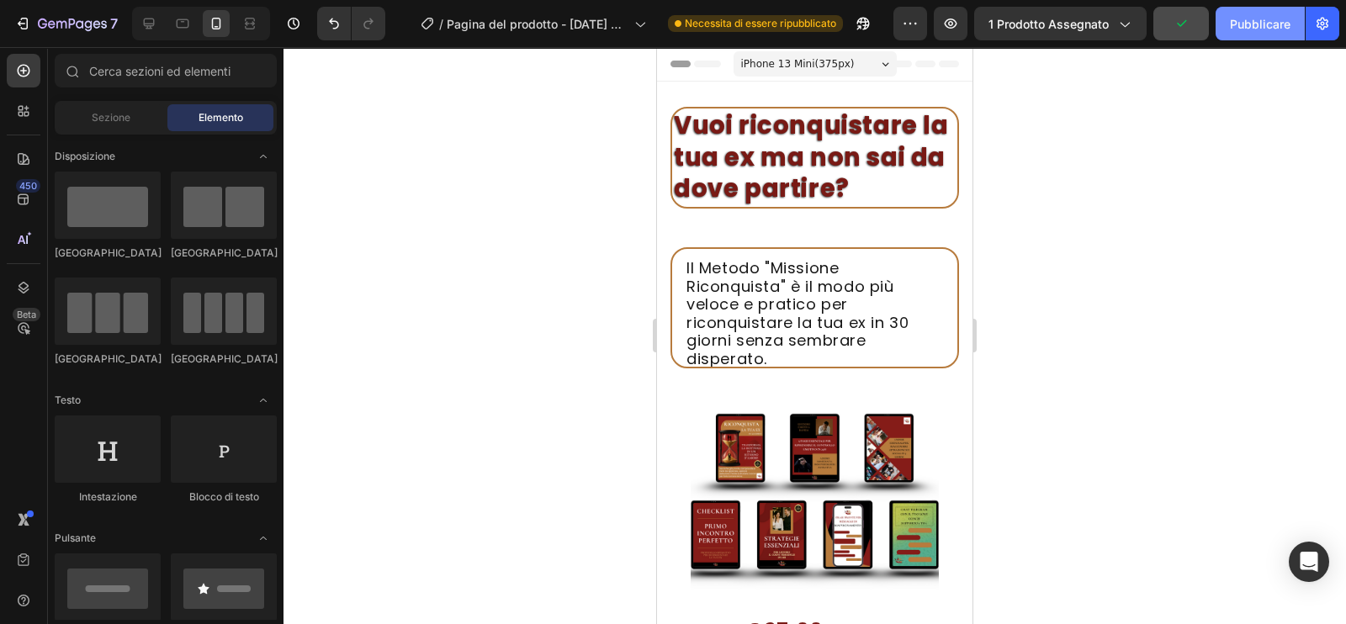
click at [1253, 22] on font "Pubblicare" at bounding box center [1260, 24] width 61 height 14
click at [1126, 311] on div at bounding box center [815, 335] width 1063 height 577
click at [1094, 311] on div at bounding box center [815, 335] width 1063 height 577
